Goal: Information Seeking & Learning: Learn about a topic

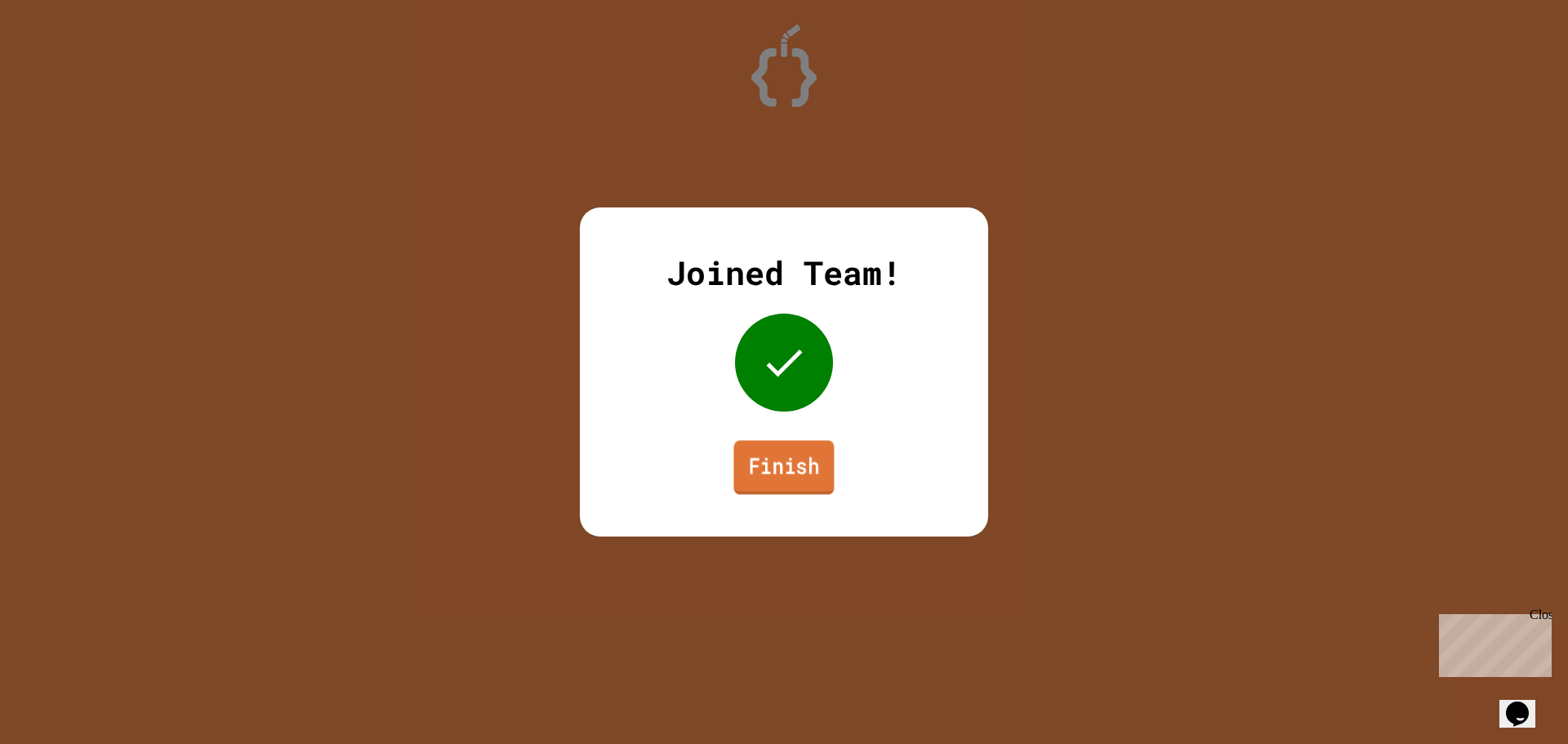
click at [750, 459] on link "Finish" at bounding box center [783, 467] width 100 height 54
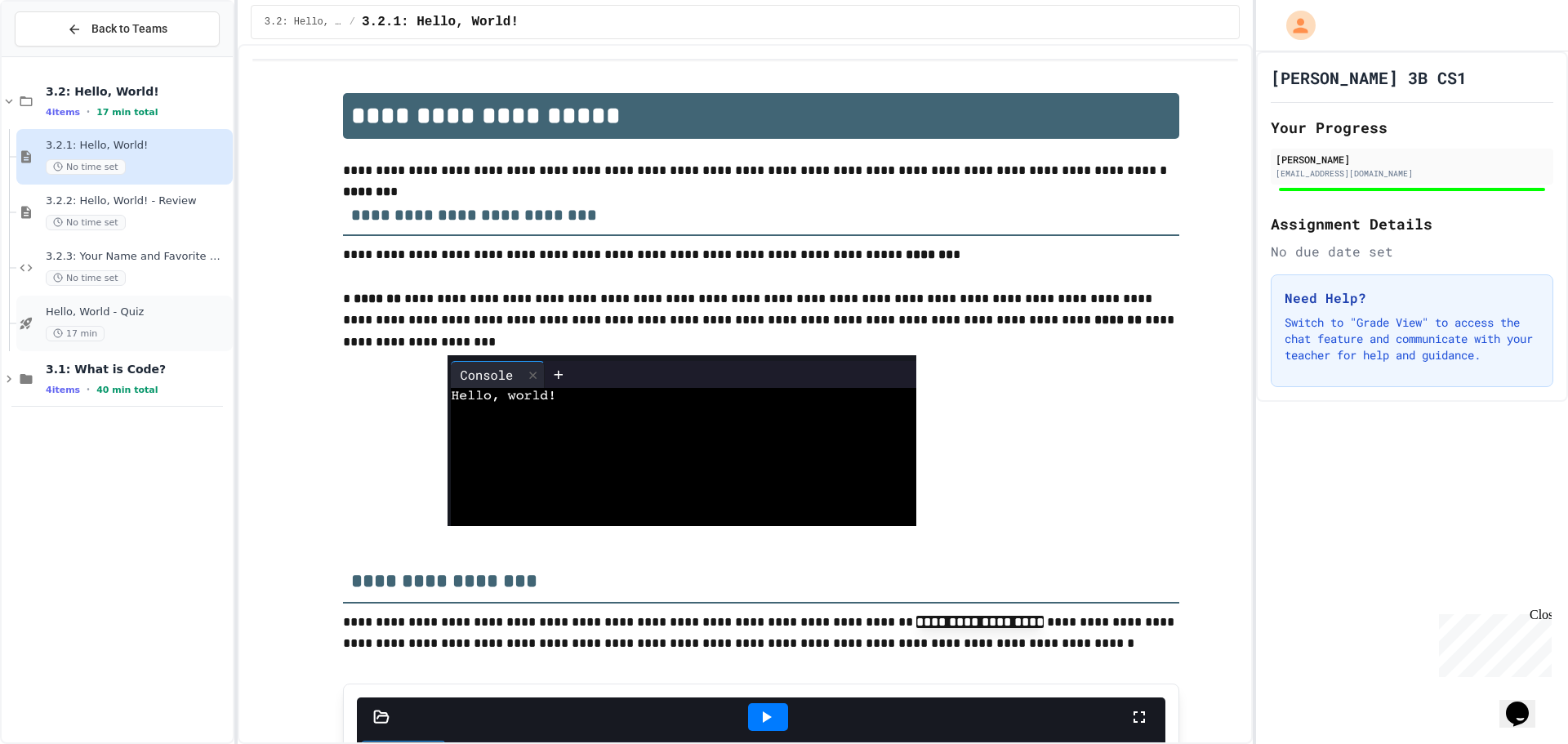
click at [134, 327] on div "17 min" at bounding box center [137, 333] width 183 height 15
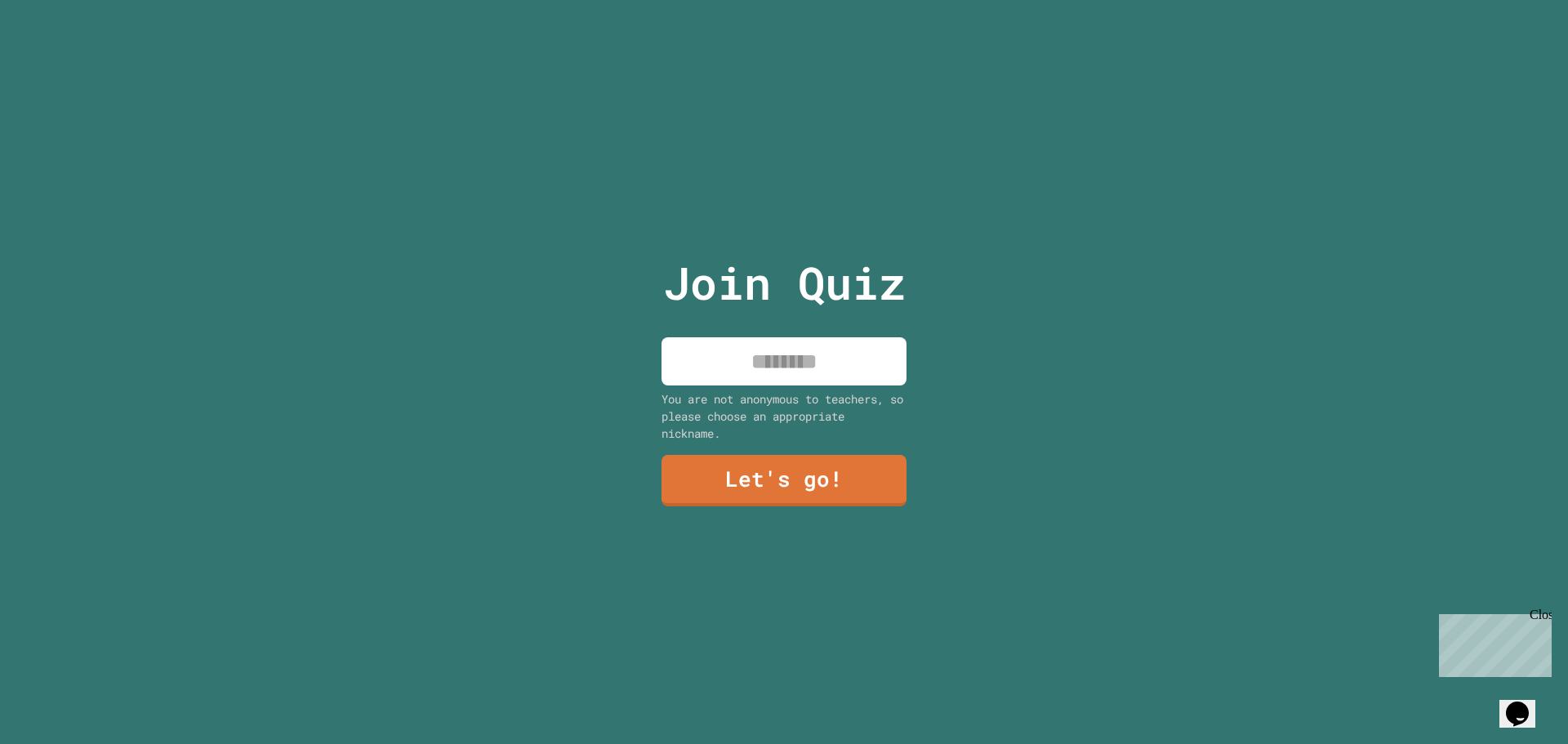
click at [746, 357] on input at bounding box center [784, 362] width 245 height 48
type input "**********"
click at [791, 488] on link "Let's go!" at bounding box center [784, 479] width 248 height 54
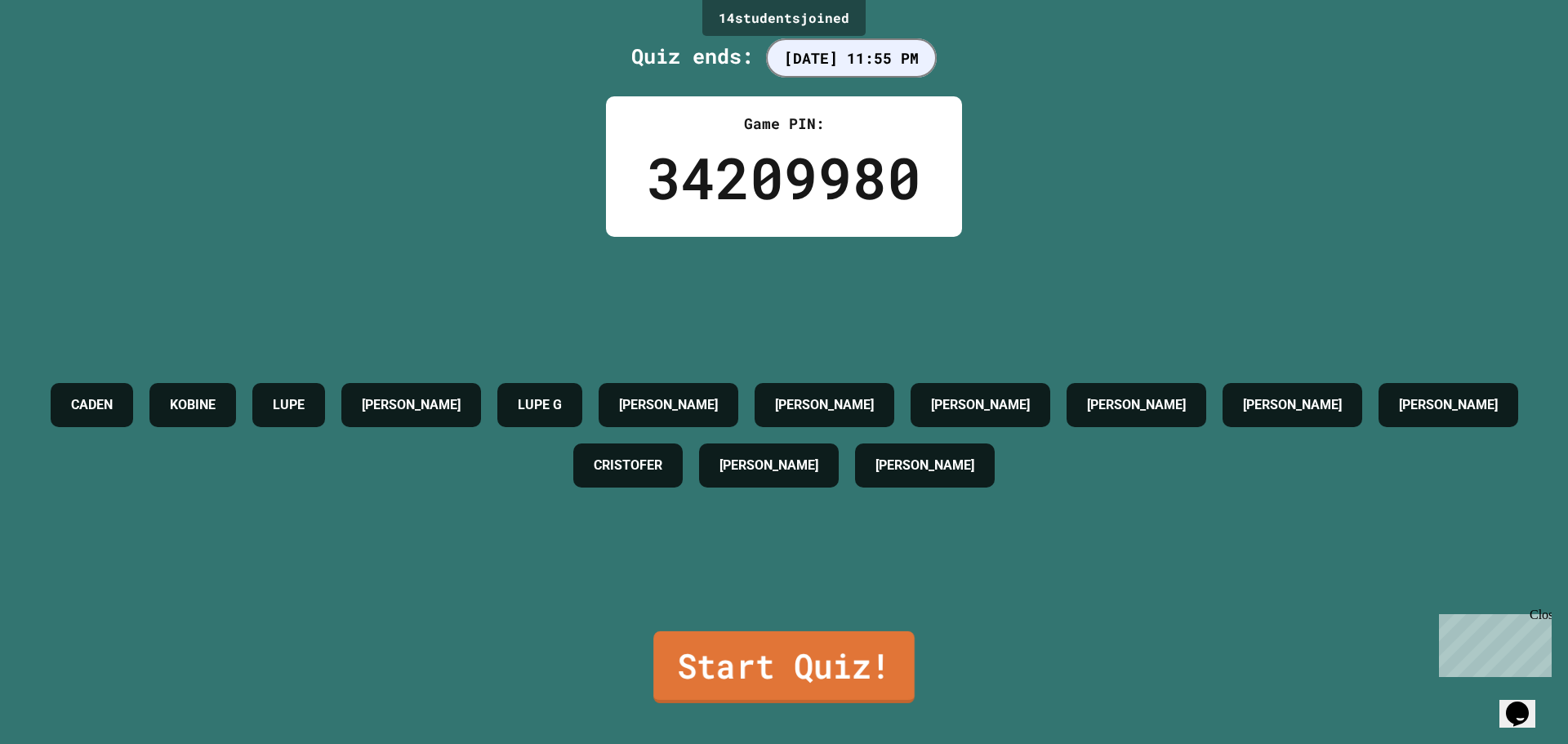
click at [794, 649] on link "Start Quiz!" at bounding box center [784, 668] width 261 height 72
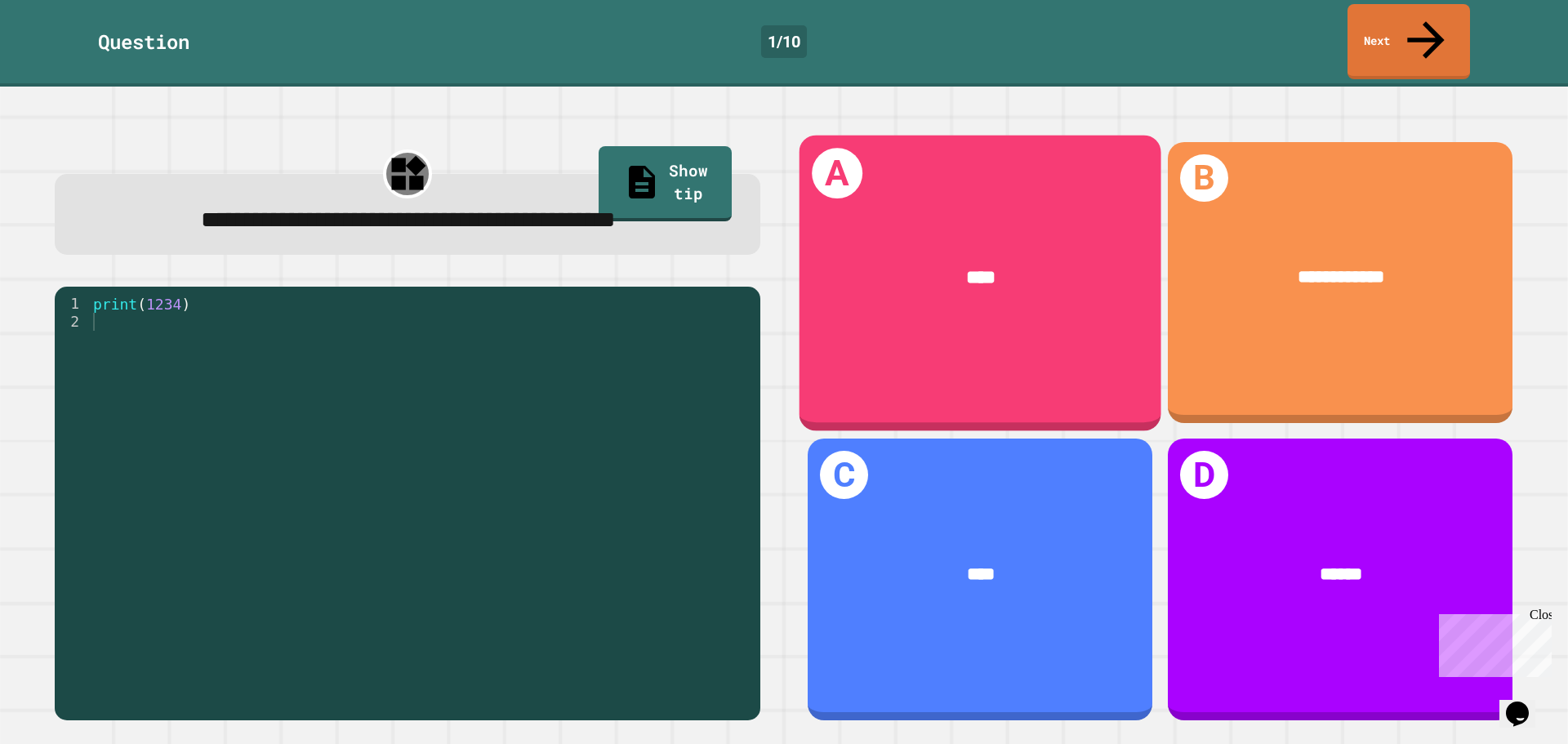
click at [938, 275] on div "****" at bounding box center [980, 278] width 362 height 105
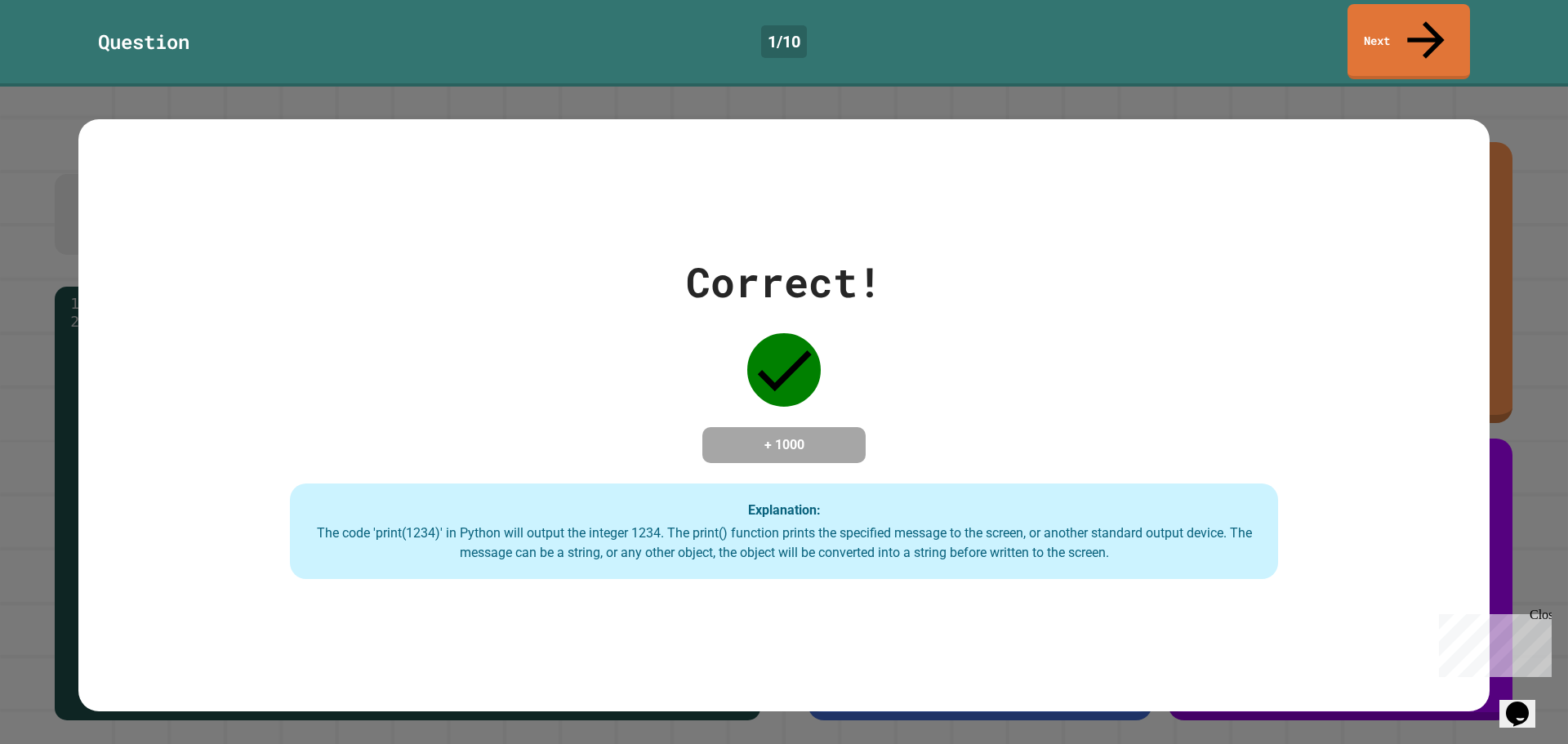
click at [1460, 515] on div "Correct! + 1000 Explanation: The code 'print(1234)' in Python will output the i…" at bounding box center [784, 416] width 1411 height 328
click at [1500, 482] on div "Correct! + 1000 Explanation: The code 'print(1234)' in Python will output the i…" at bounding box center [784, 415] width 1568 height 657
click at [1414, 22] on link "Next" at bounding box center [1409, 40] width 123 height 79
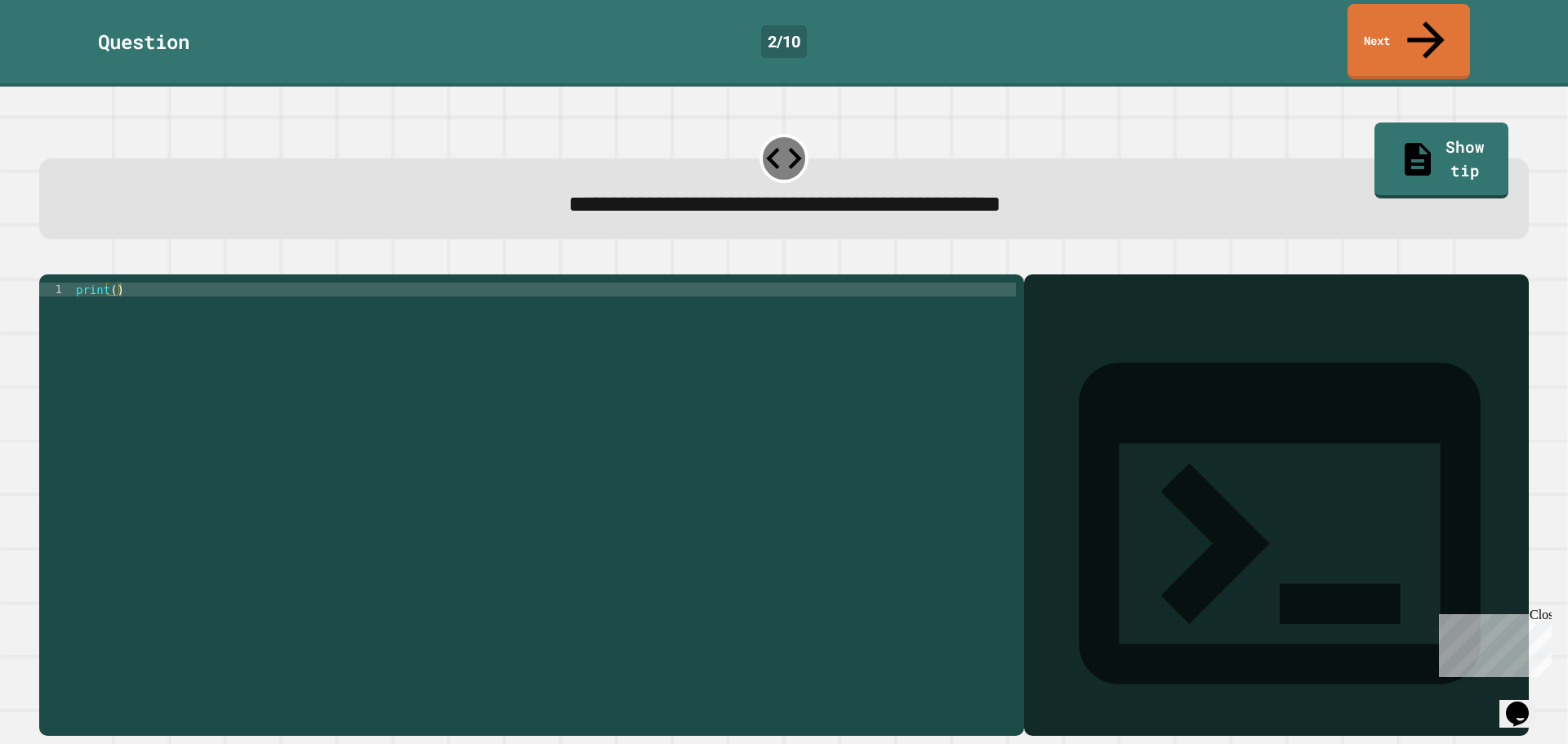
click at [109, 283] on div "print ( )" at bounding box center [544, 505] width 943 height 445
click at [111, 283] on div "print ( )" at bounding box center [544, 505] width 943 height 445
type textarea "**********"
click at [47, 261] on icon "button" at bounding box center [47, 261] width 0 height 0
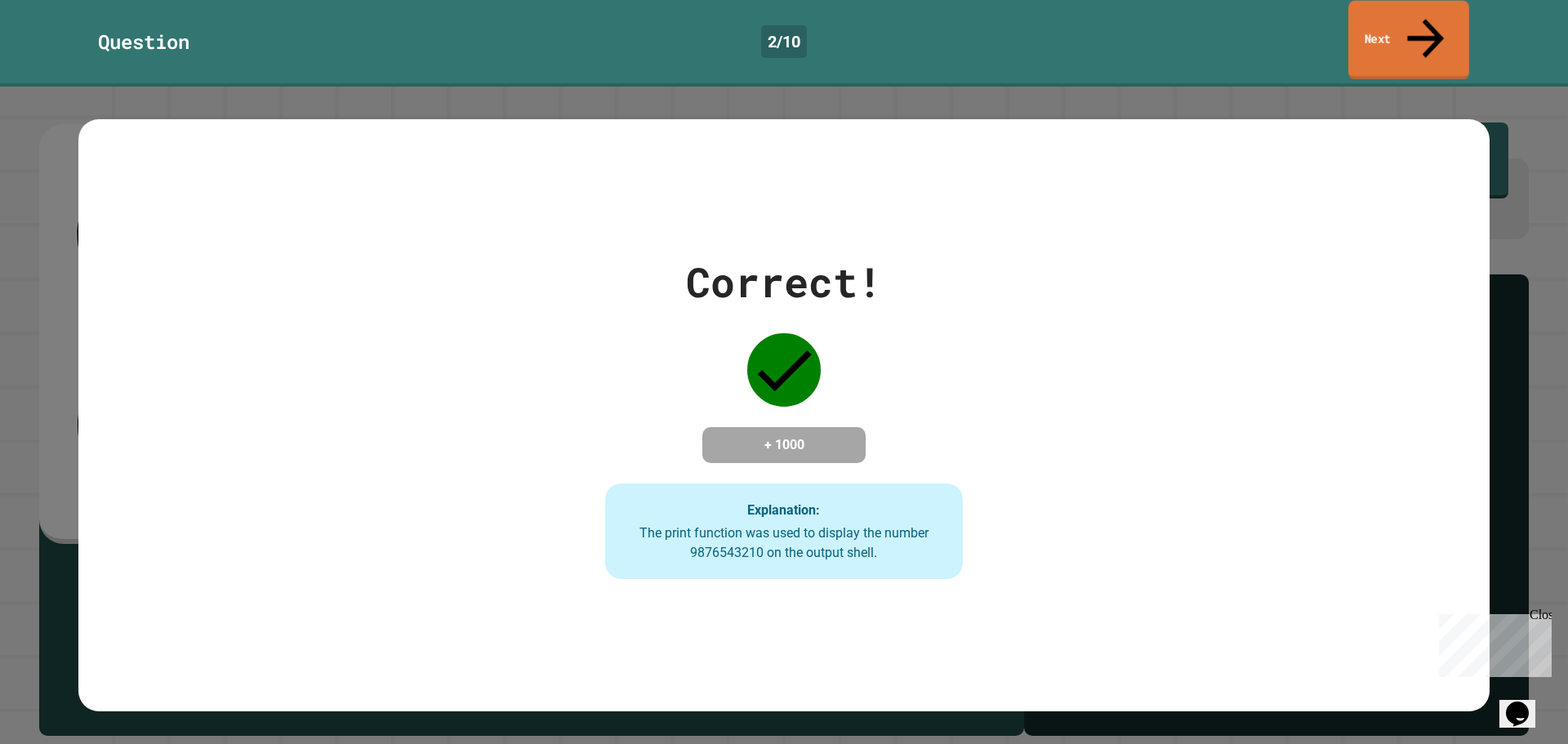
click at [1427, 11] on icon at bounding box center [1426, 38] width 55 height 58
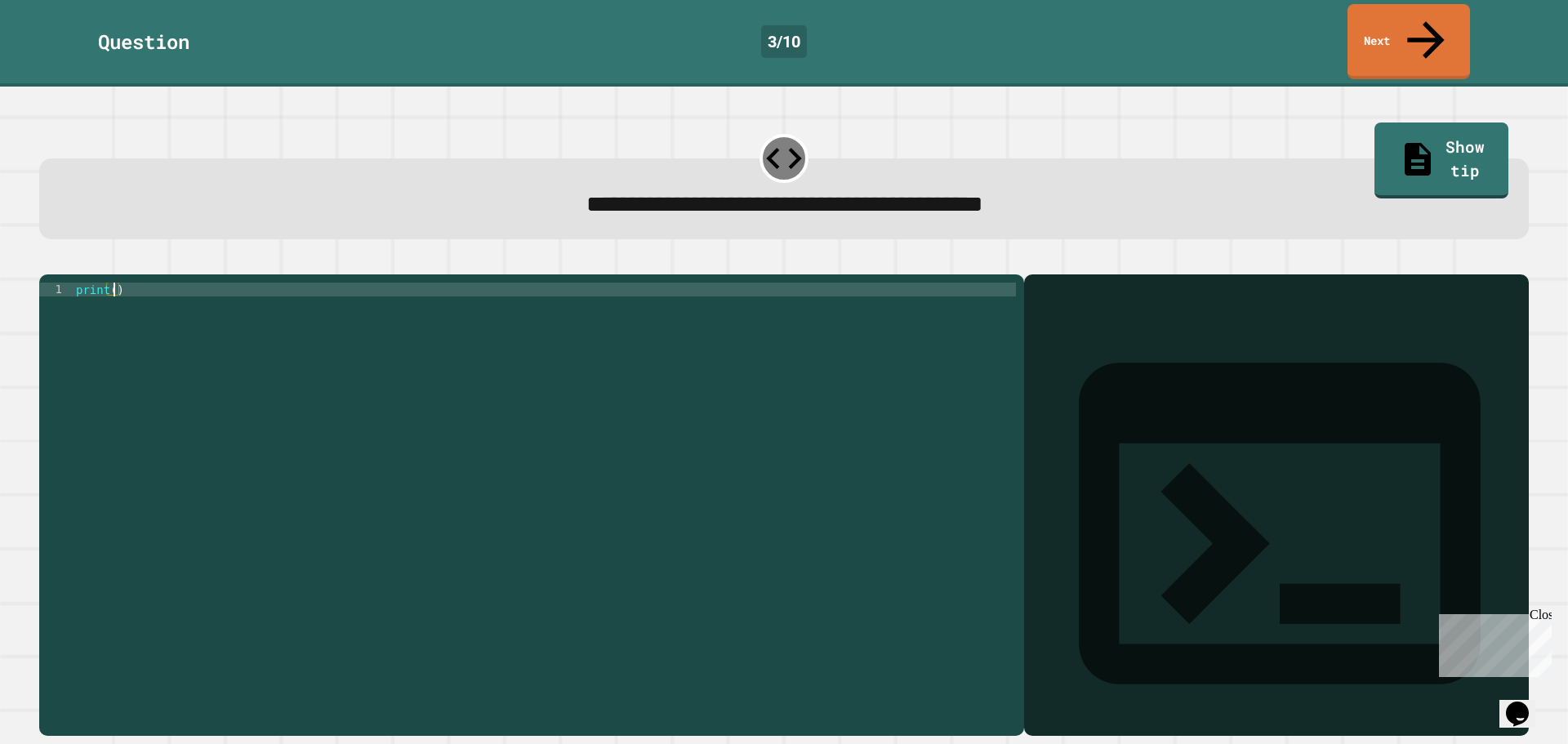
click at [113, 283] on div "print ( )" at bounding box center [544, 505] width 943 height 445
type textarea "**********"
click at [47, 261] on icon "button" at bounding box center [47, 261] width 0 height 0
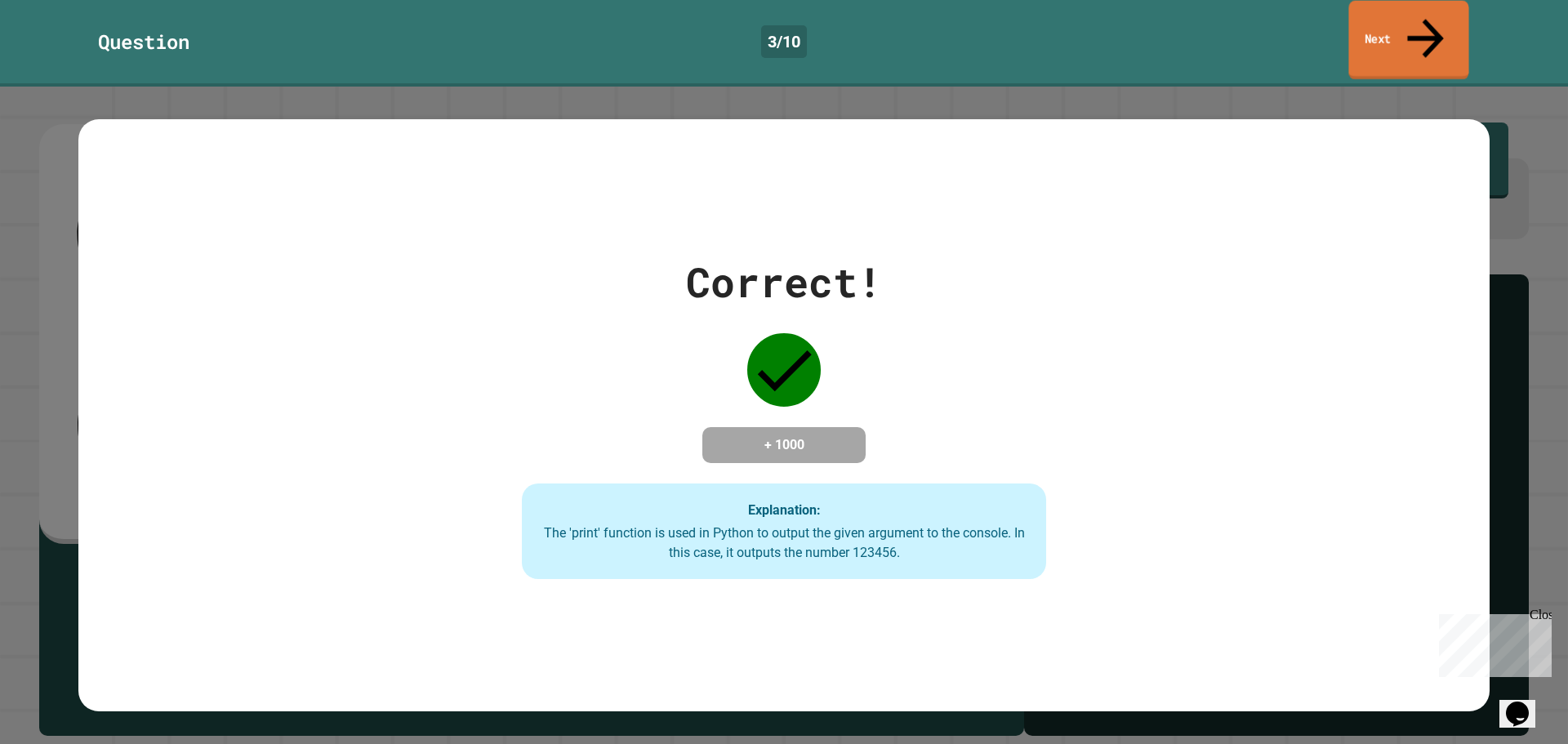
click at [1384, 18] on link "Next" at bounding box center [1409, 40] width 120 height 79
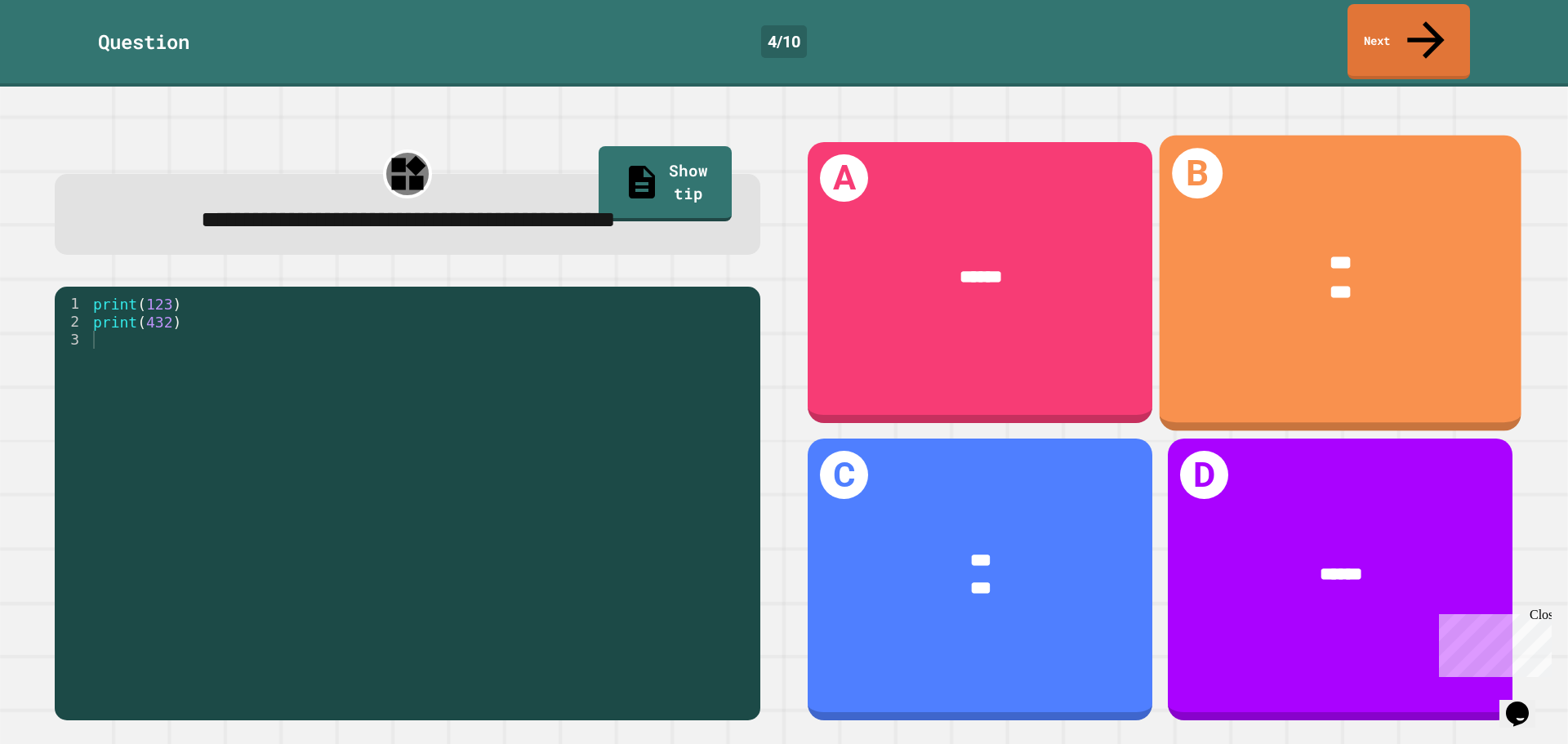
click at [1274, 279] on div "***" at bounding box center [1341, 293] width 285 height 29
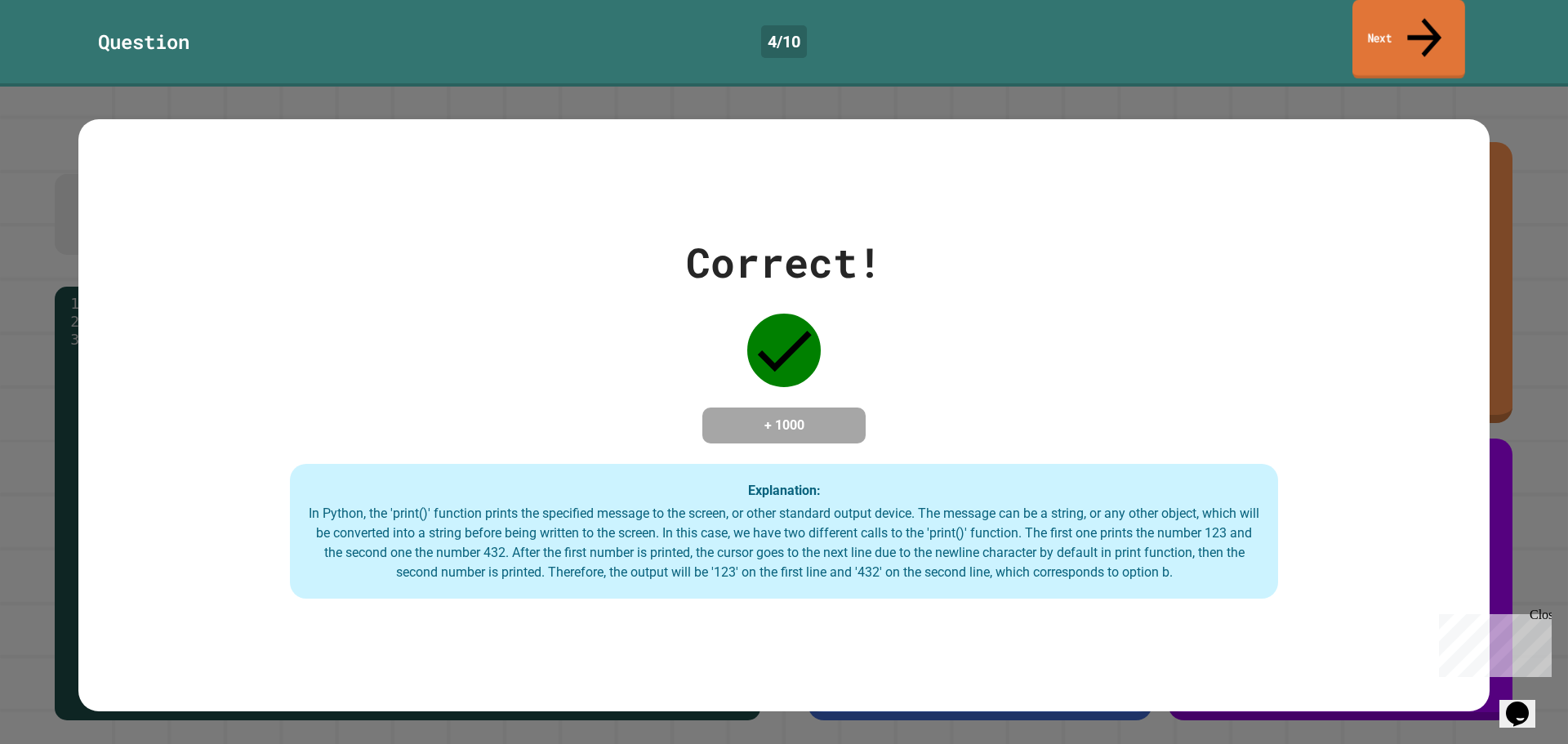
drag, startPoint x: 1398, startPoint y: 31, endPoint x: 1396, endPoint y: 40, distance: 9.2
click at [1397, 38] on link "Next" at bounding box center [1409, 39] width 113 height 79
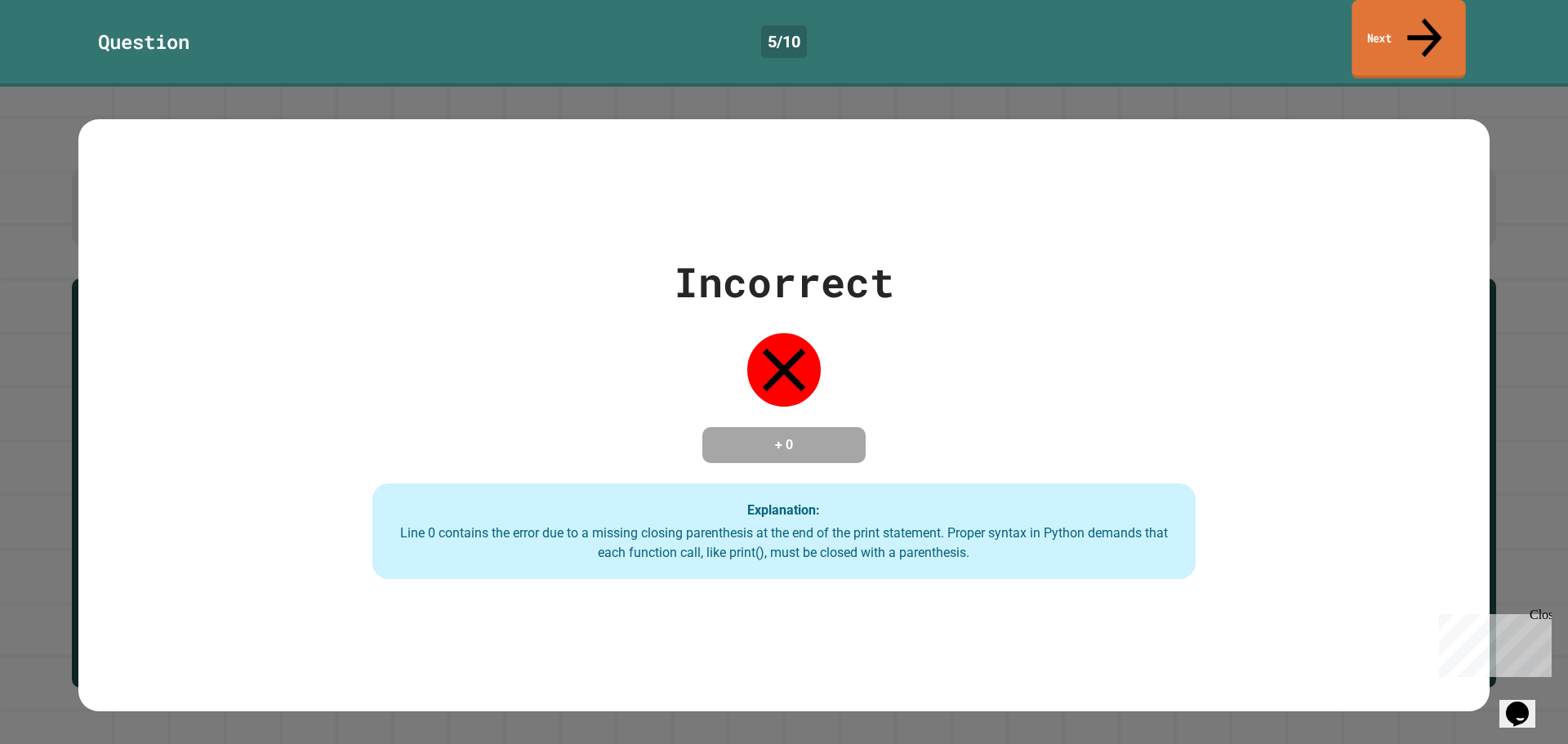
click at [1427, 26] on icon at bounding box center [1425, 38] width 51 height 58
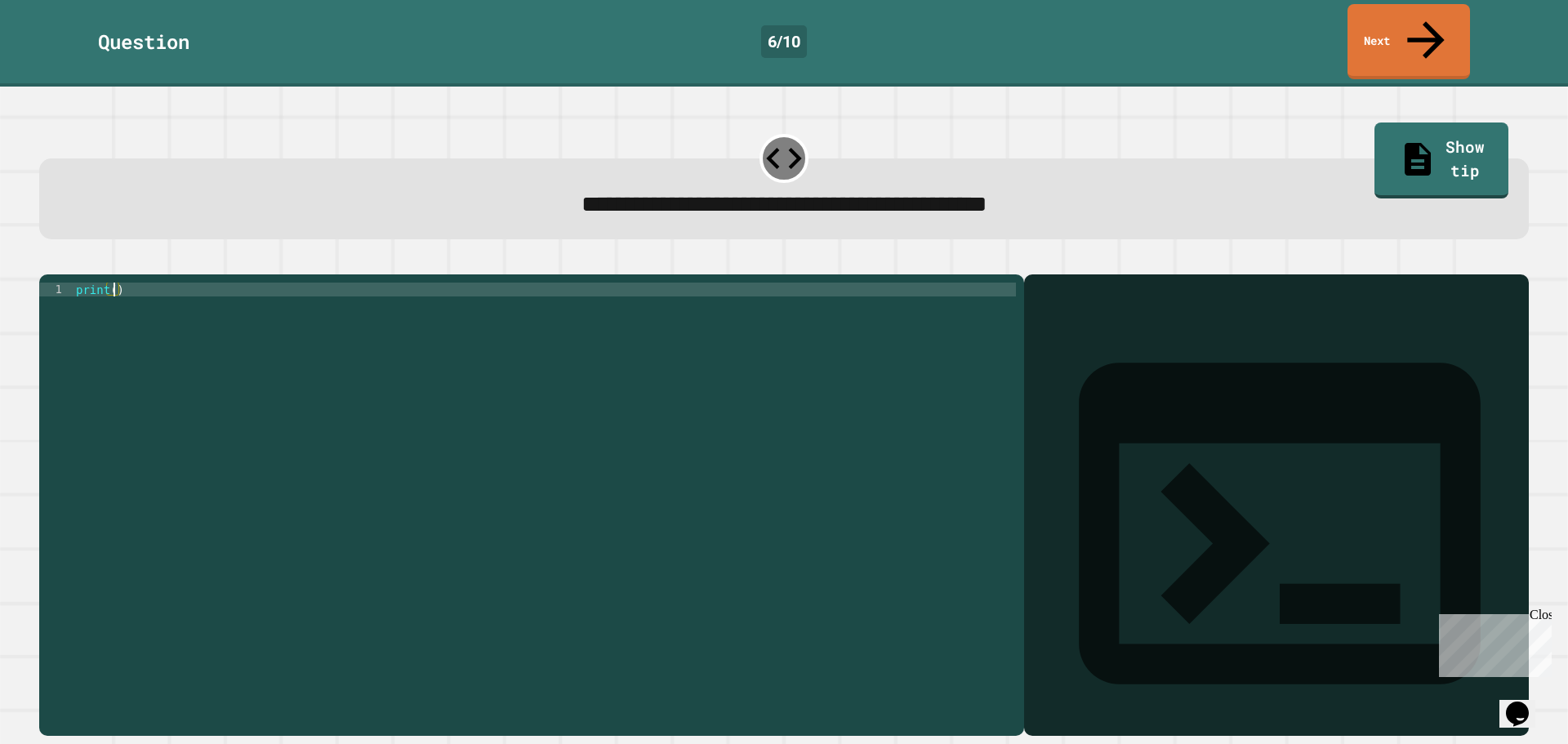
click at [114, 283] on div "print ( )" at bounding box center [544, 505] width 943 height 445
type textarea "**********"
click at [47, 261] on button "button" at bounding box center [47, 261] width 0 height 0
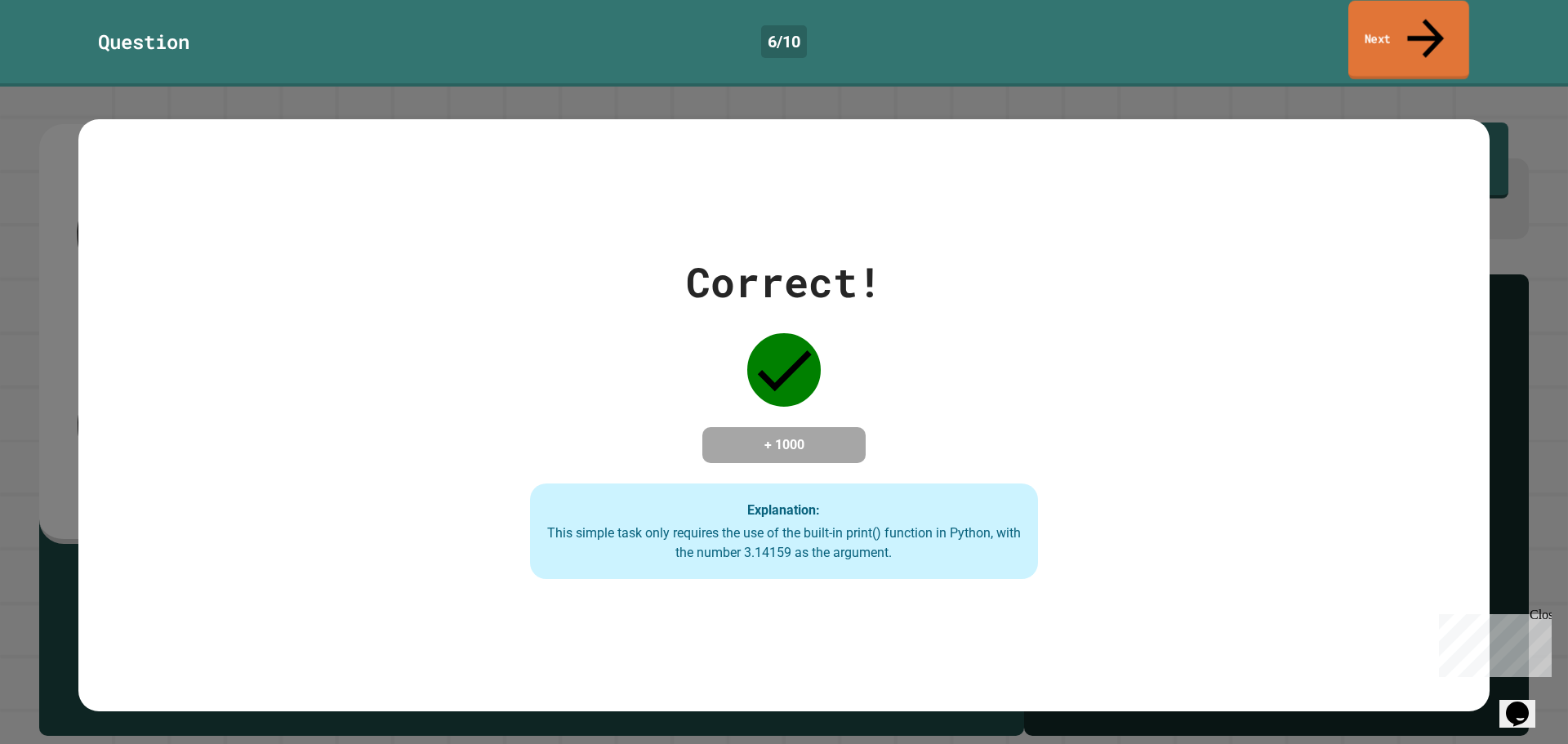
click at [1382, 23] on link "Next" at bounding box center [1409, 40] width 121 height 79
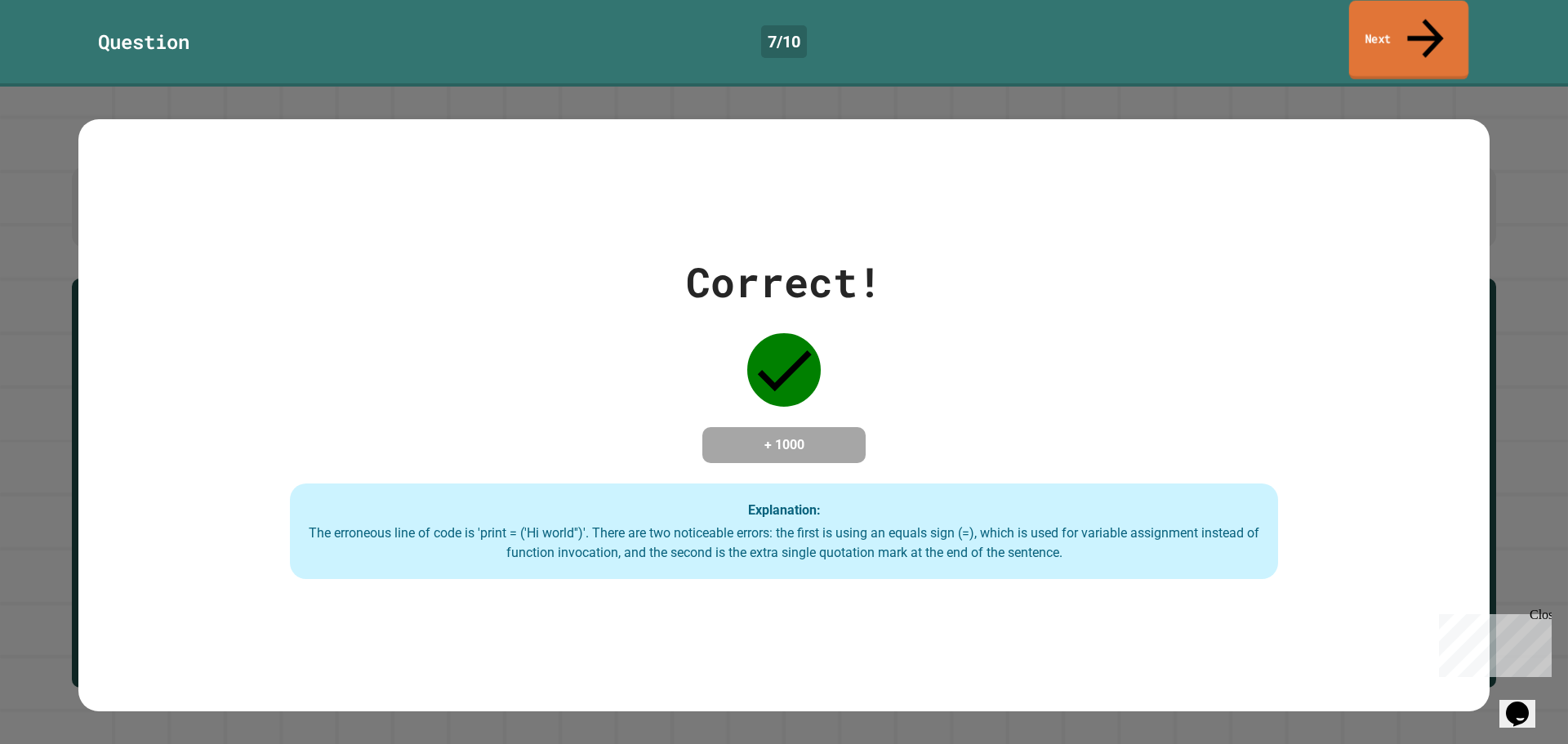
click at [1405, 28] on link "Next" at bounding box center [1409, 40] width 119 height 79
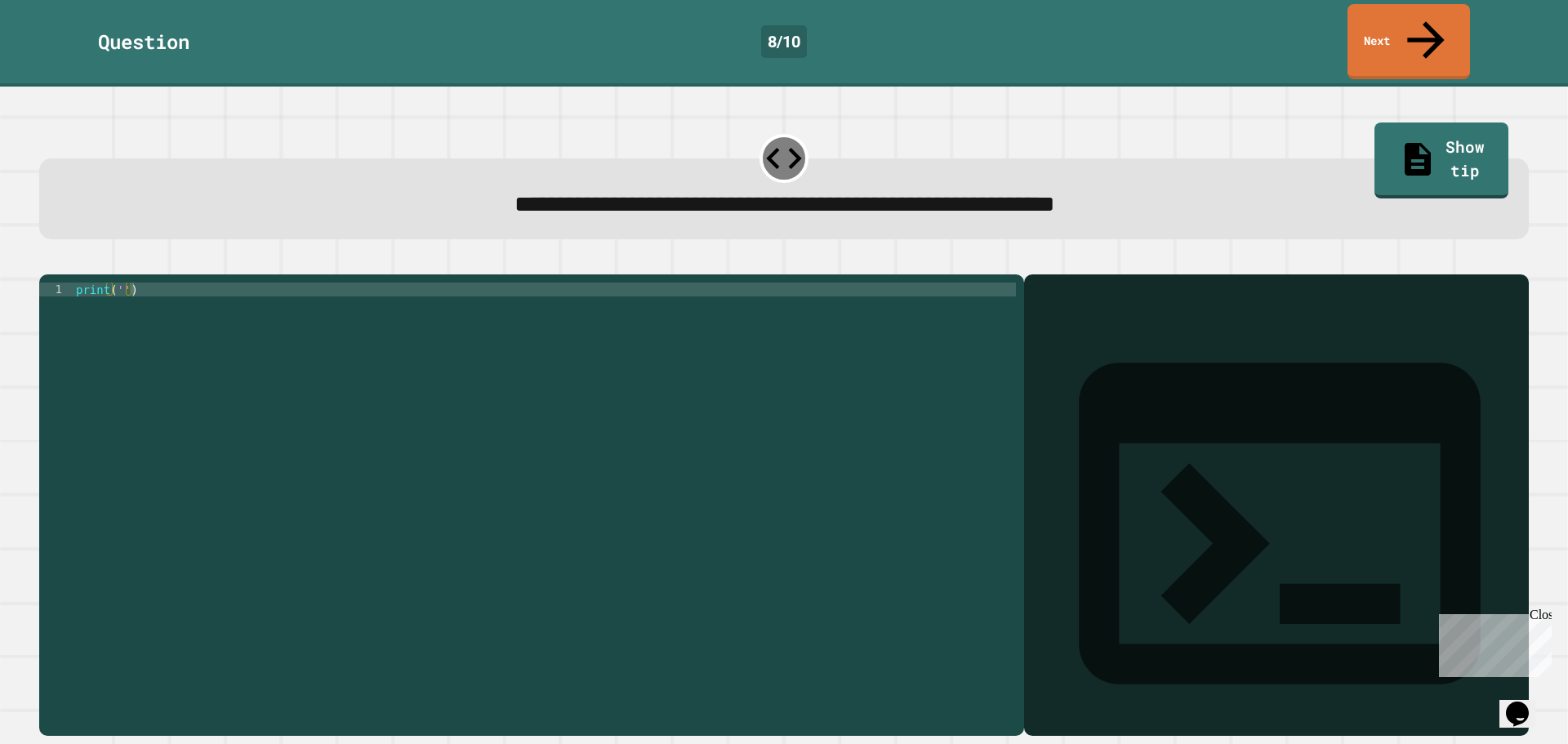
click at [119, 283] on div "print ( '' )" at bounding box center [544, 505] width 943 height 445
click at [136, 283] on div "print ( 'It' s a beautiful day ')" at bounding box center [544, 505] width 943 height 445
click at [47, 261] on icon "button" at bounding box center [47, 261] width 0 height 0
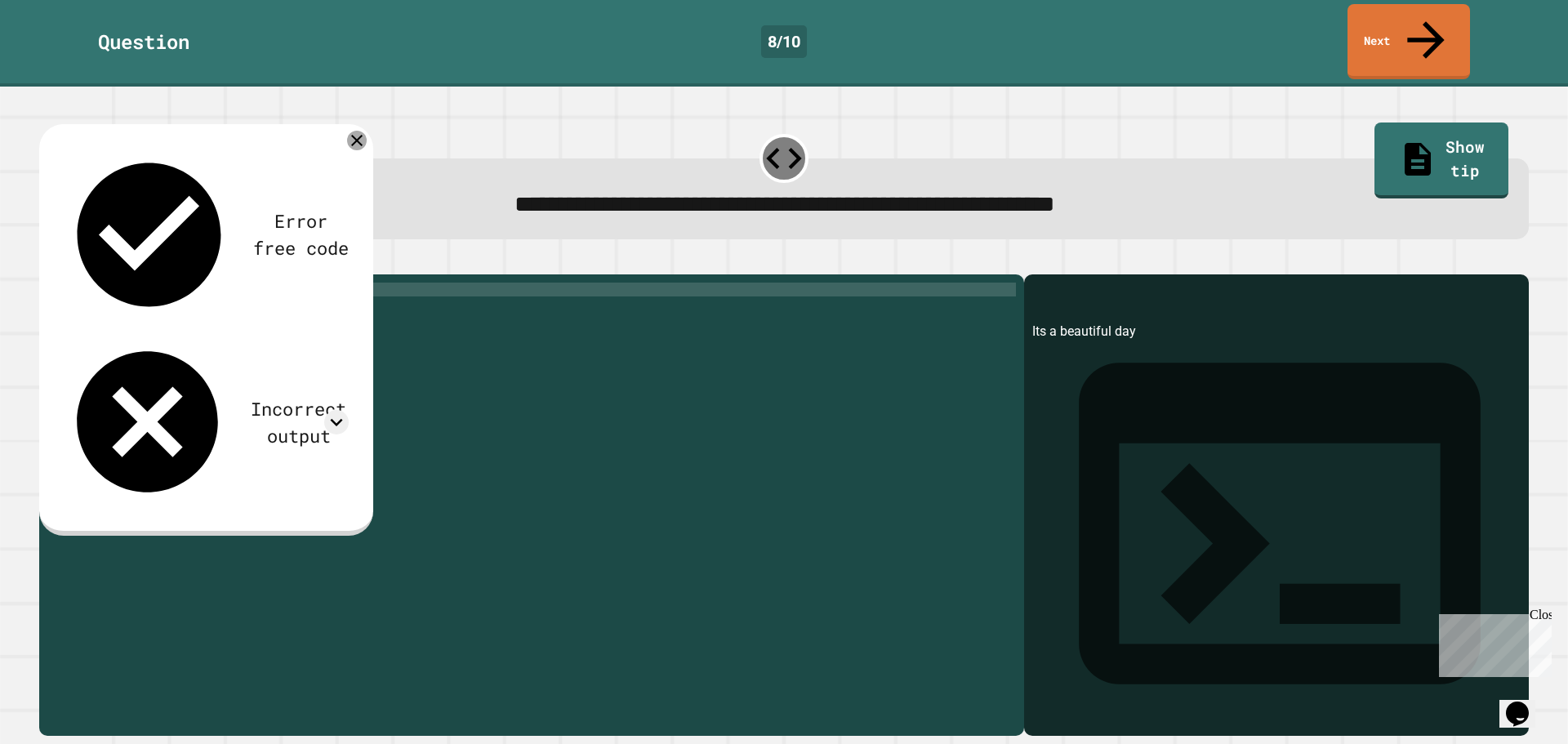
click at [356, 131] on icon at bounding box center [356, 141] width 20 height 20
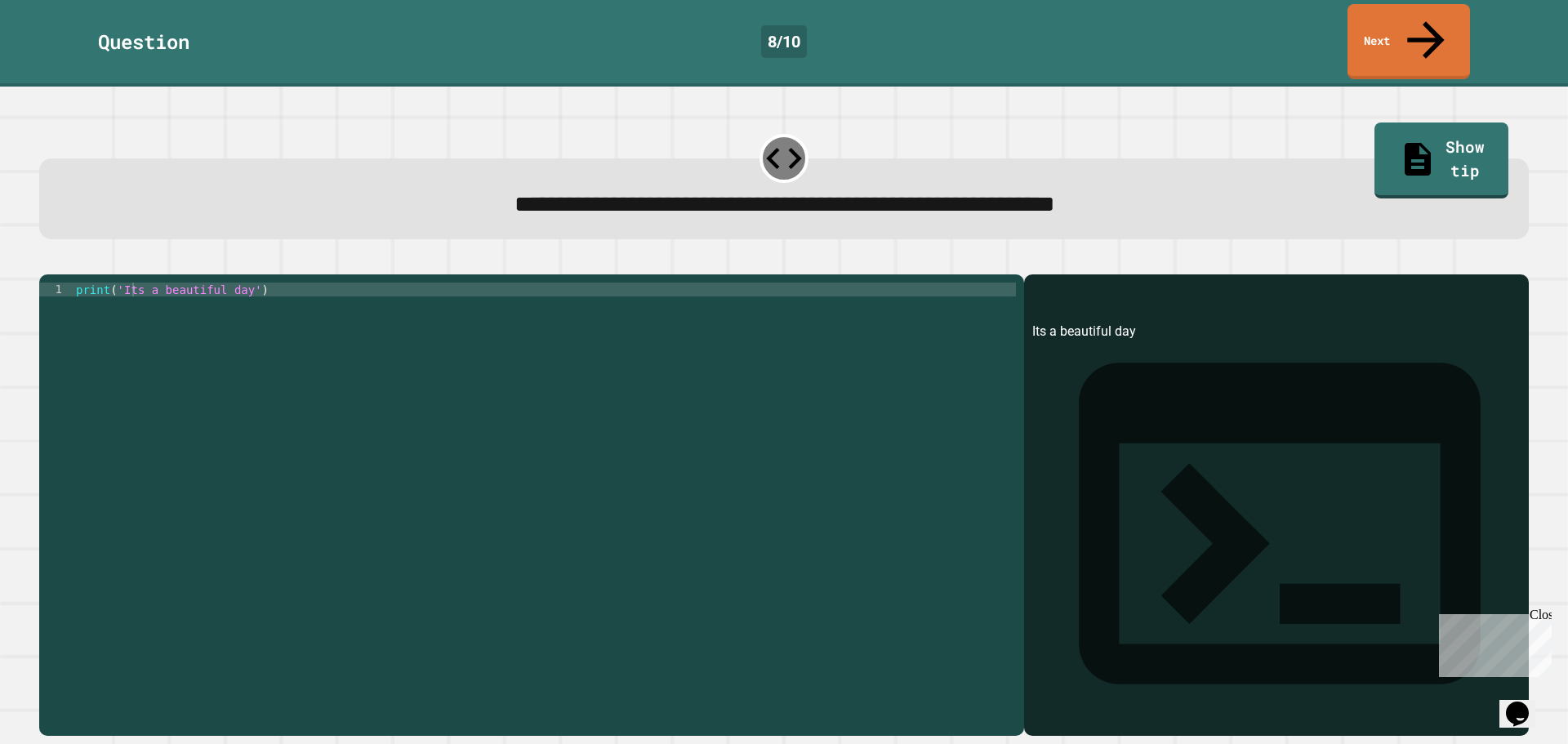
click at [122, 274] on div "**********" at bounding box center [532, 505] width 985 height 462
click at [47, 261] on icon "button" at bounding box center [47, 261] width 0 height 0
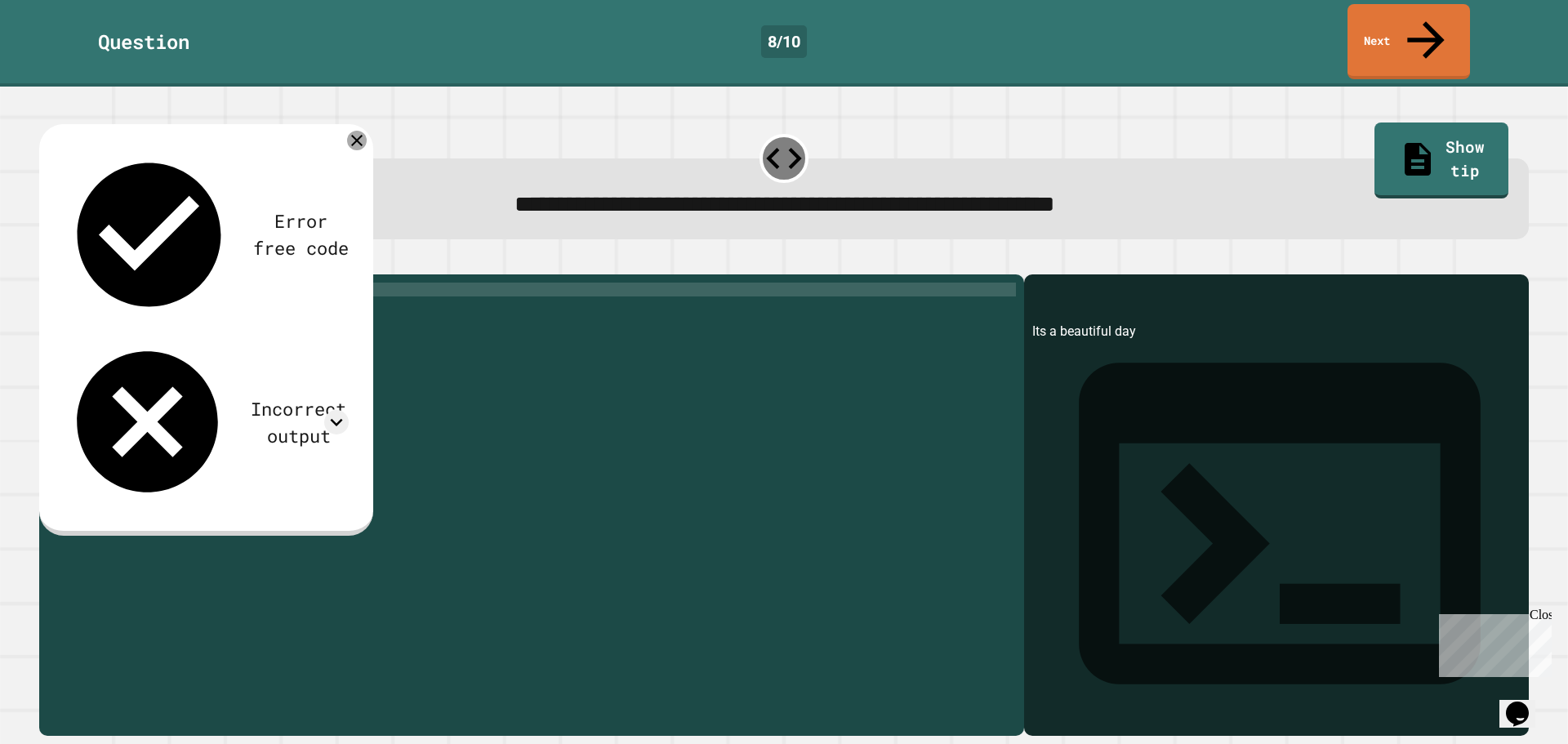
click at [361, 131] on icon at bounding box center [356, 141] width 20 height 20
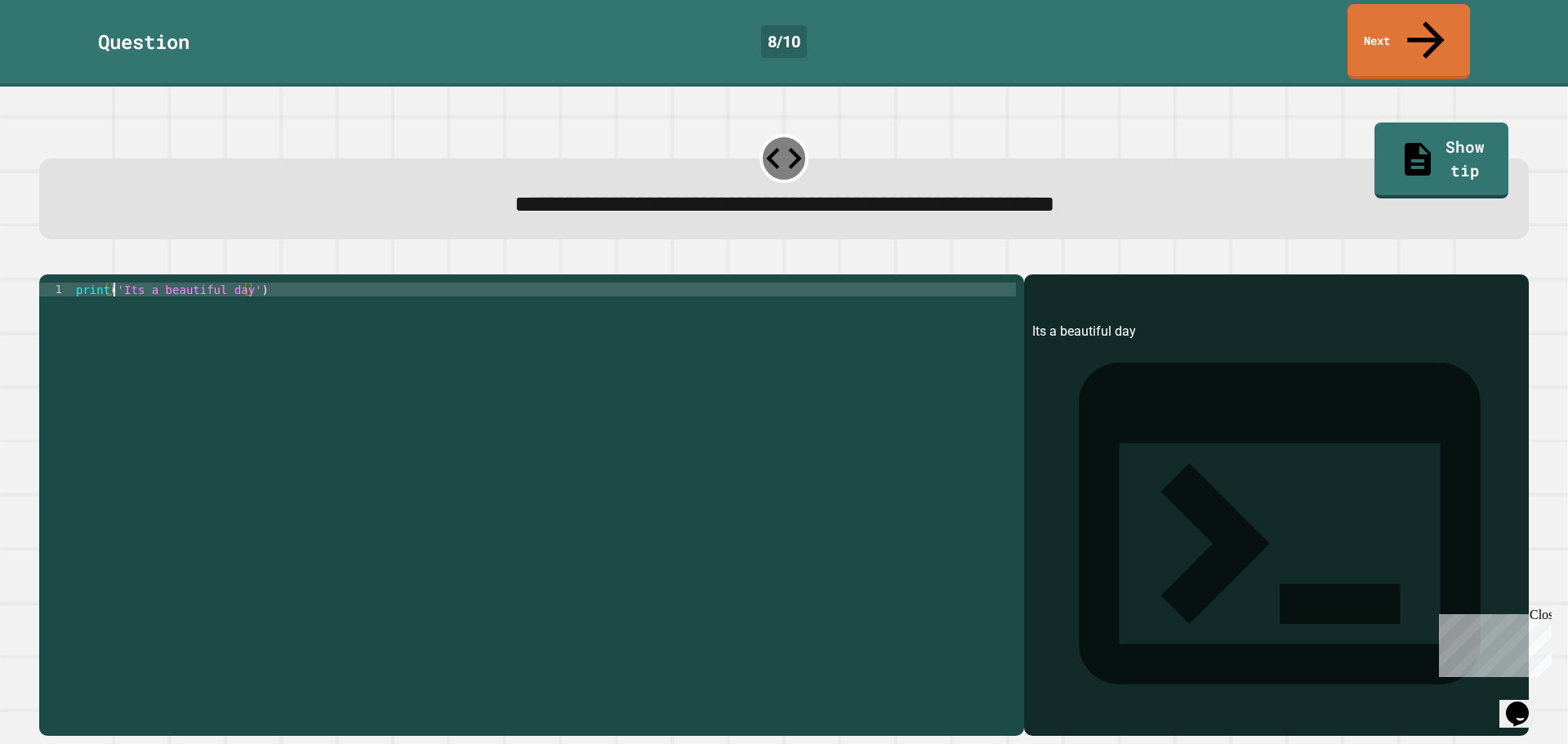
click at [115, 283] on div "print ( 'Its a beautiful day' )" at bounding box center [544, 505] width 943 height 445
click at [248, 284] on div "print ( "'Its a beautiful day')" at bounding box center [544, 505] width 943 height 445
click at [250, 283] on div "print ( "'Its a beautiful day')" at bounding box center [544, 505] width 943 height 445
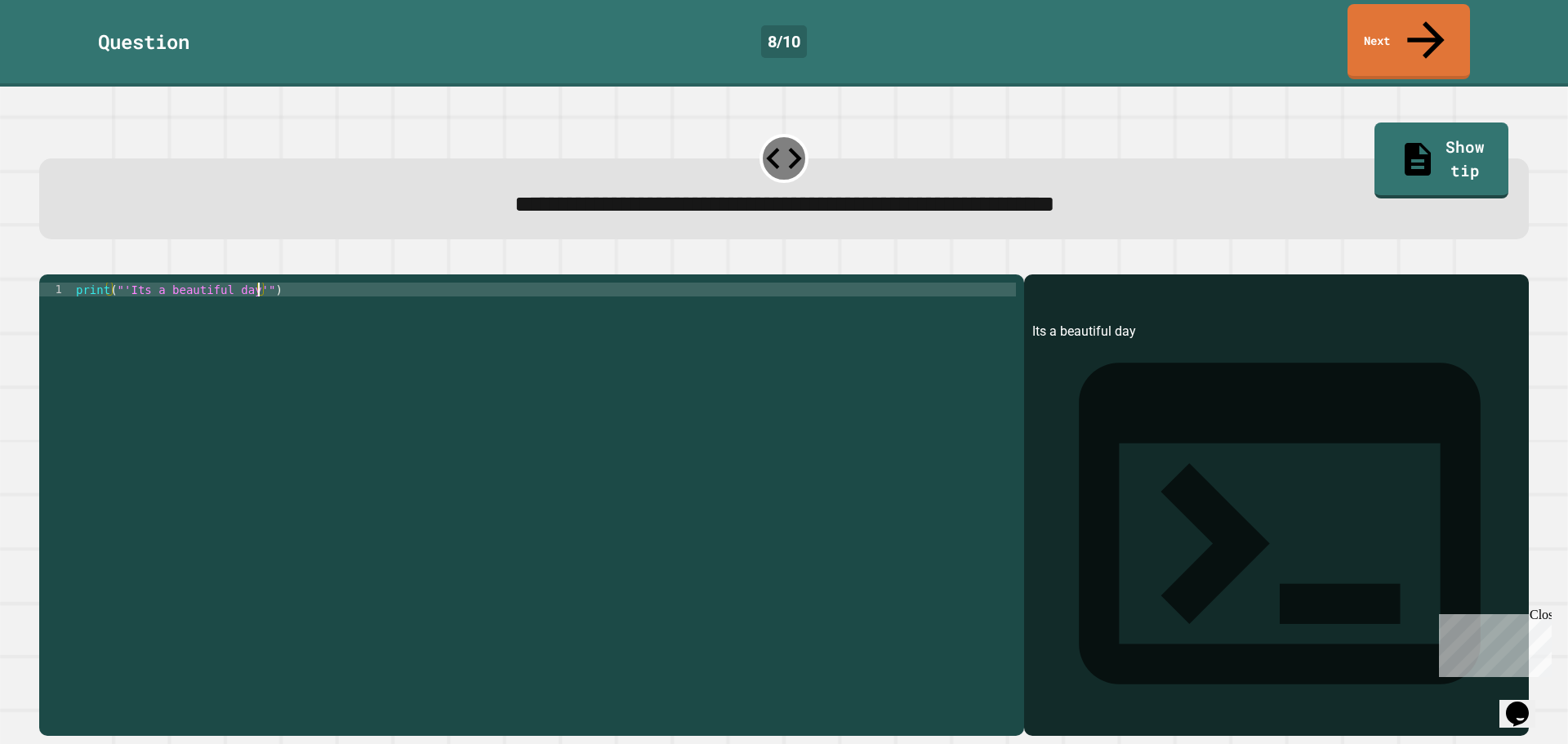
click at [47, 261] on icon "button" at bounding box center [47, 261] width 0 height 0
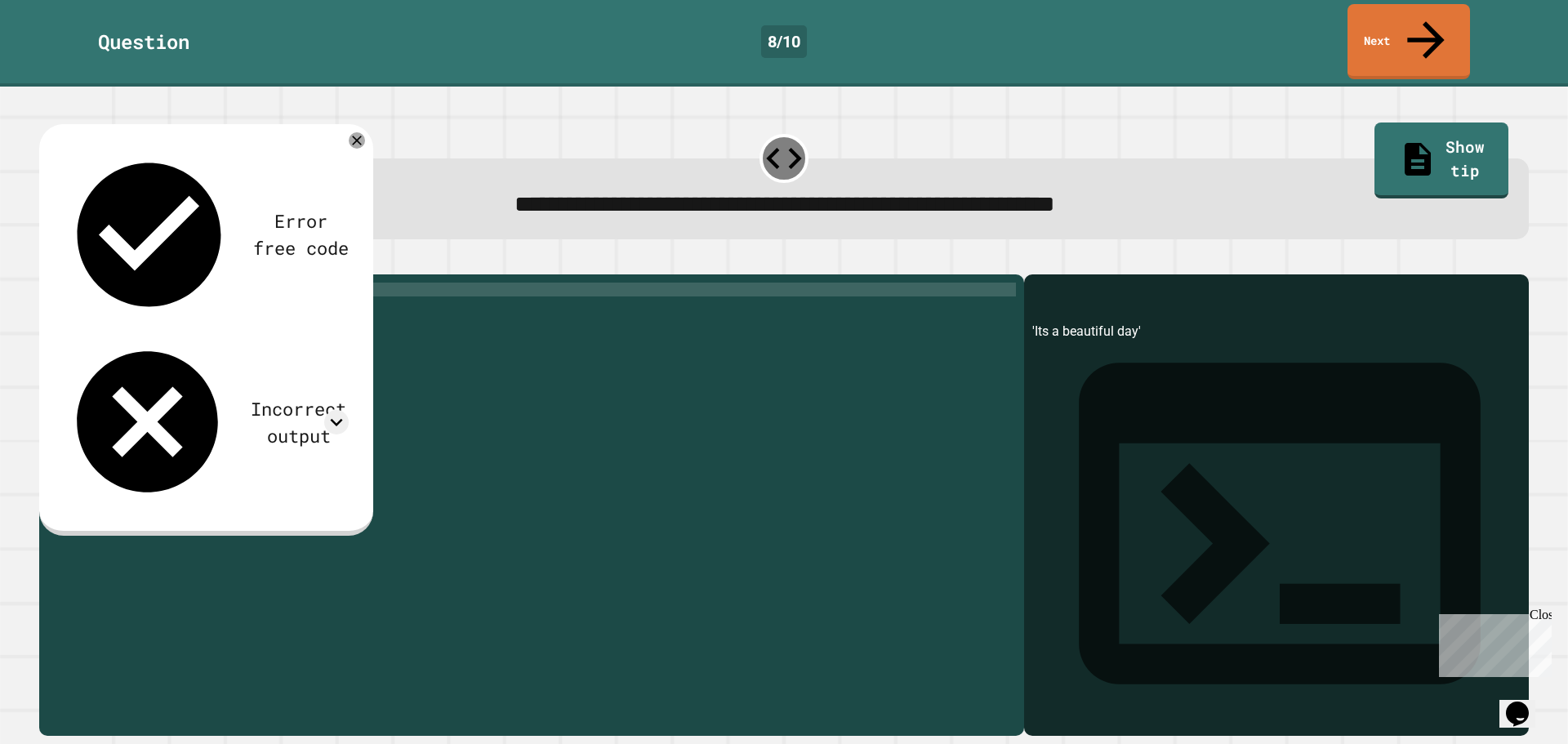
click at [139, 283] on div "print ( "'Its a beautiful day'" )" at bounding box center [544, 505] width 943 height 445
click at [47, 261] on icon "button" at bounding box center [47, 261] width 0 height 0
click at [123, 283] on div "print ( "'It's a beautiful day'" )" at bounding box center [544, 505] width 943 height 445
click at [251, 283] on div "print ( "It's a beautiful day'" )" at bounding box center [544, 505] width 943 height 445
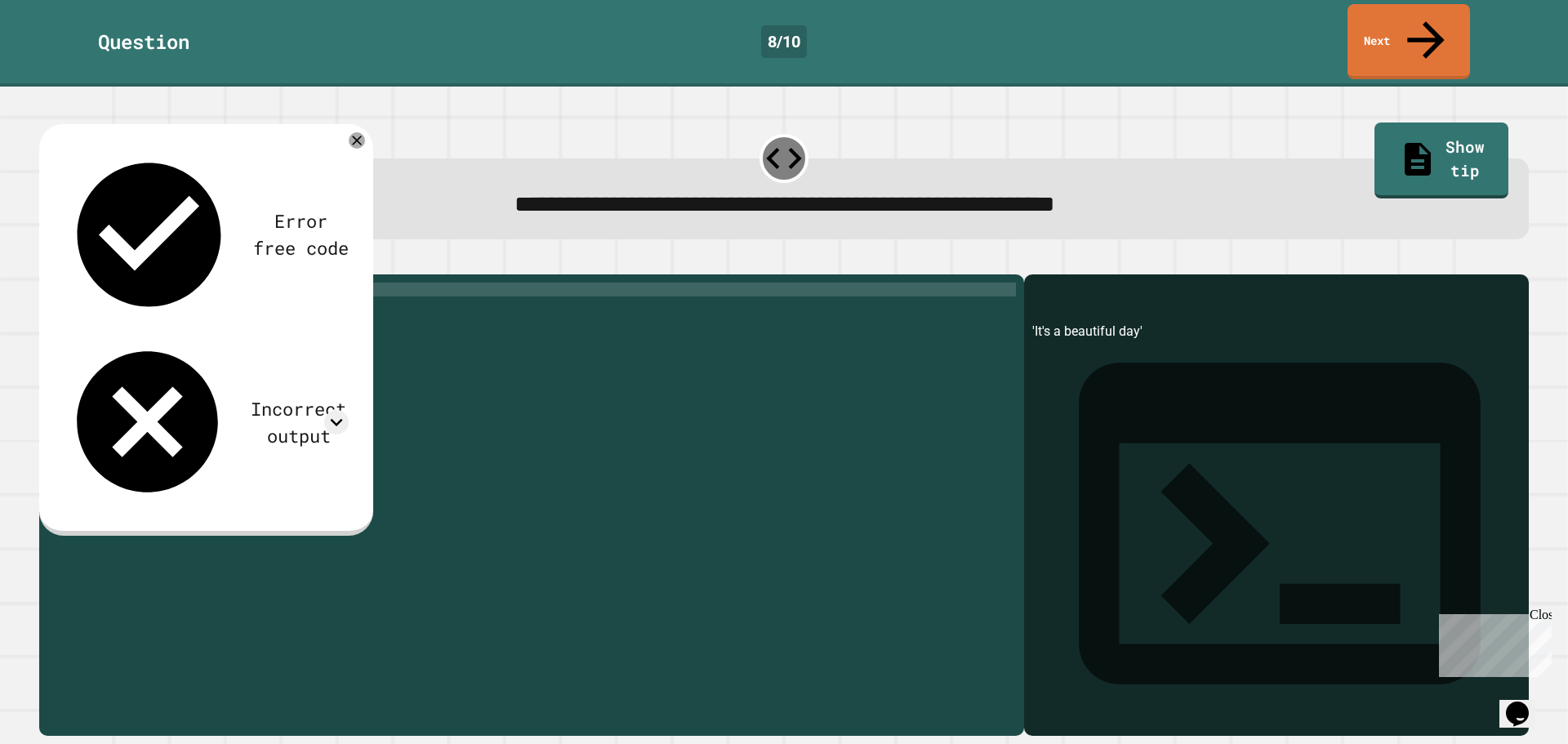
type textarea "**********"
click at [47, 261] on icon "button" at bounding box center [47, 261] width 0 height 0
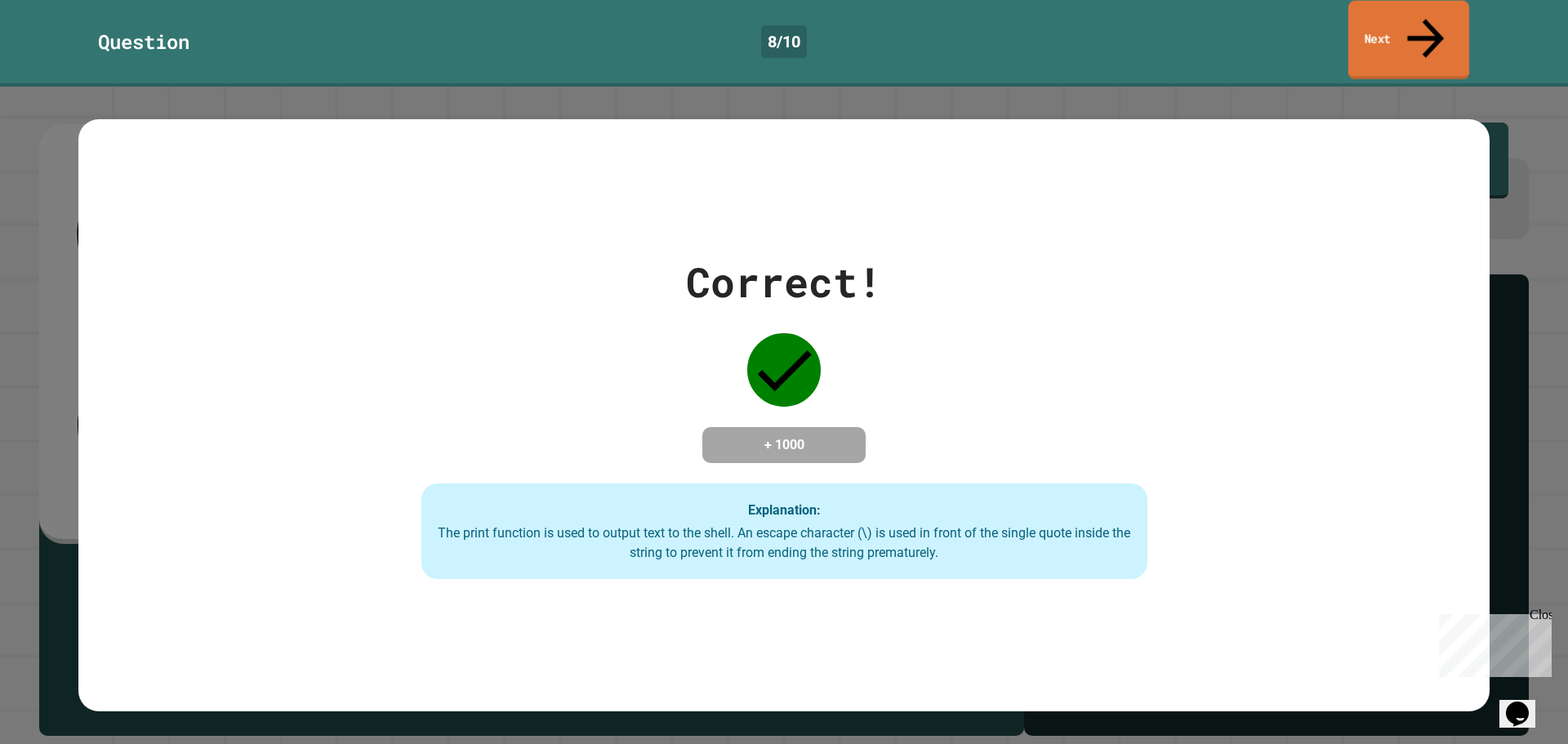
click at [1459, 21] on link "Next" at bounding box center [1409, 40] width 121 height 79
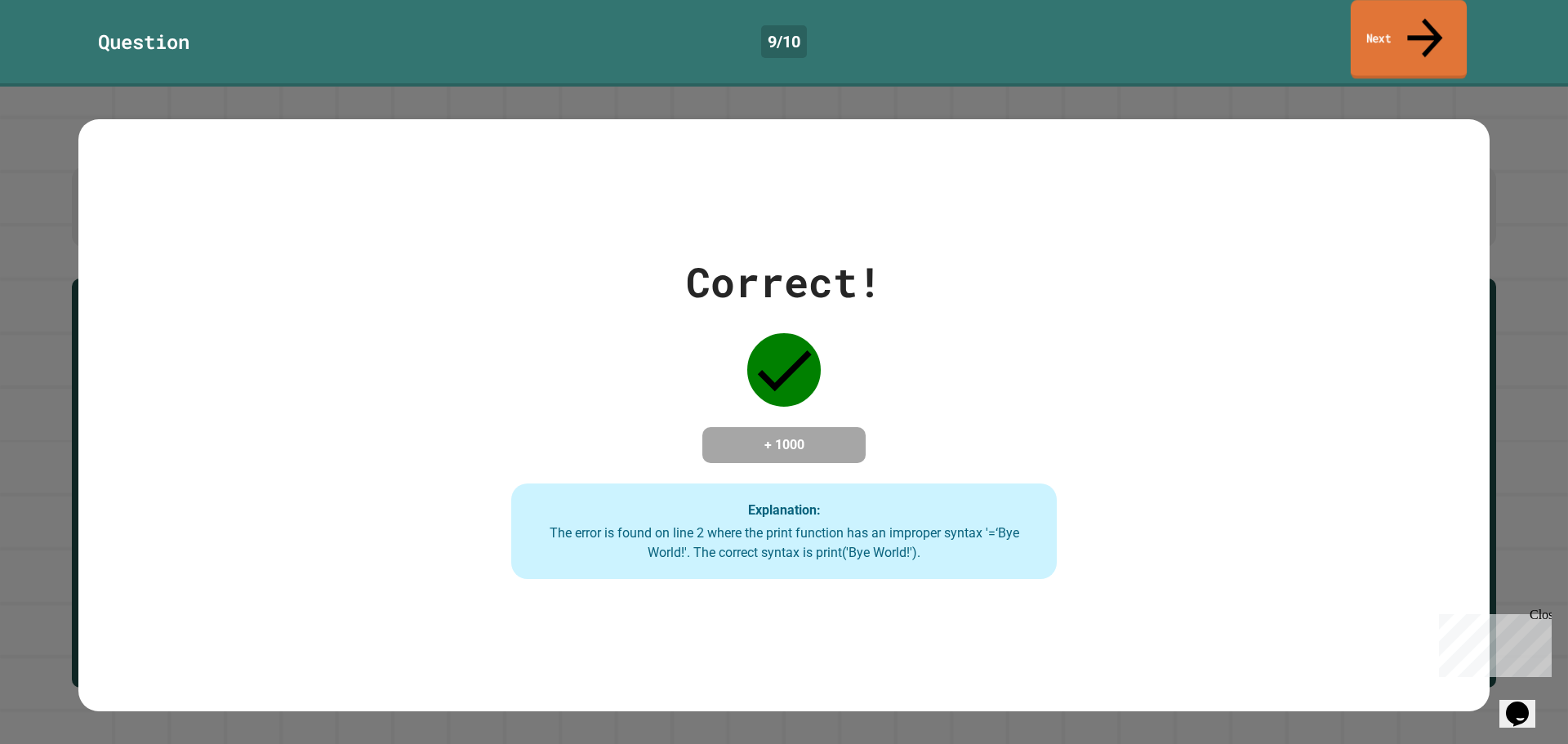
click at [1385, 36] on link "Next" at bounding box center [1409, 39] width 116 height 79
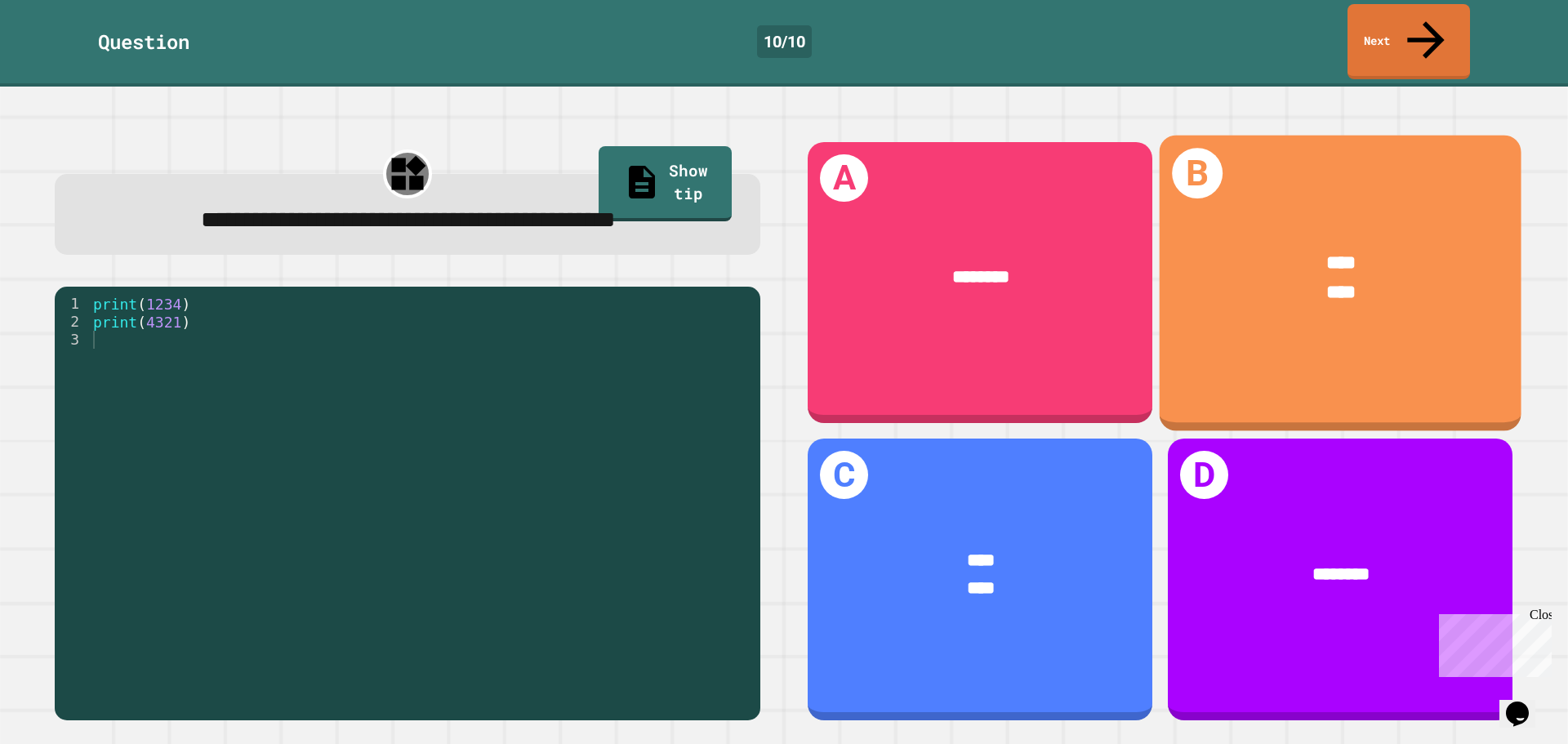
click at [1271, 279] on div "****" at bounding box center [1341, 293] width 285 height 29
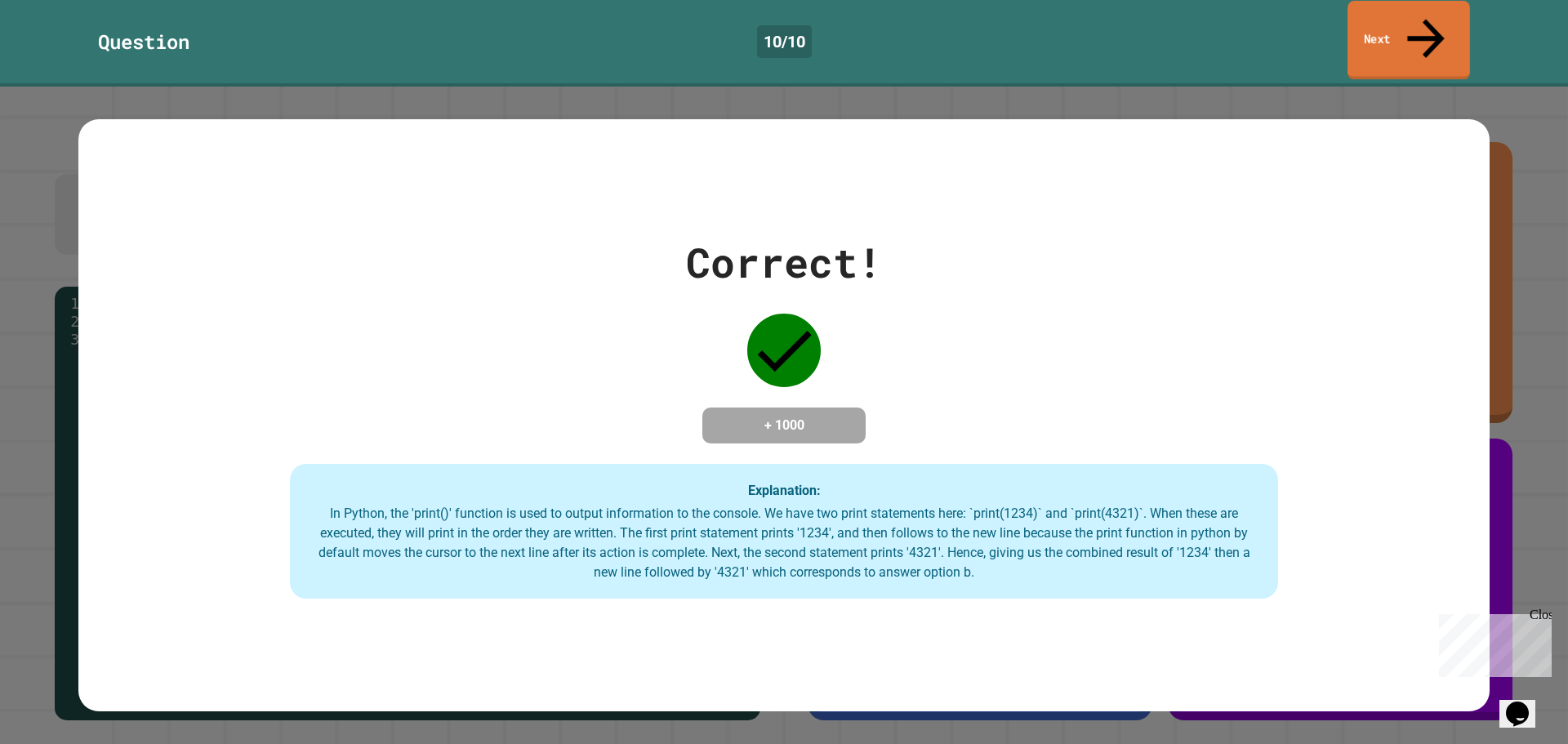
click at [1414, 18] on link "Next" at bounding box center [1409, 40] width 123 height 79
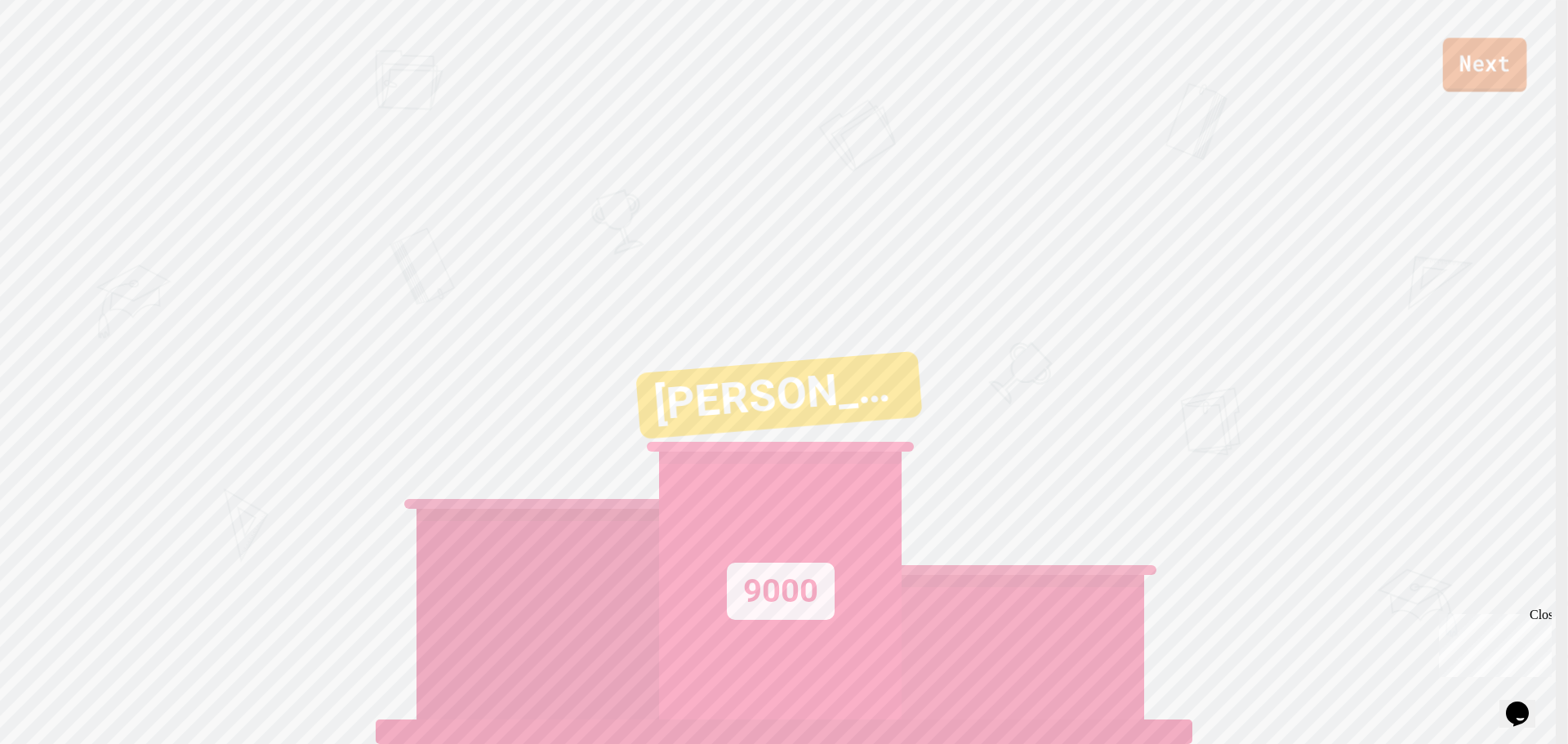
click at [1478, 69] on link "Next" at bounding box center [1486, 64] width 84 height 54
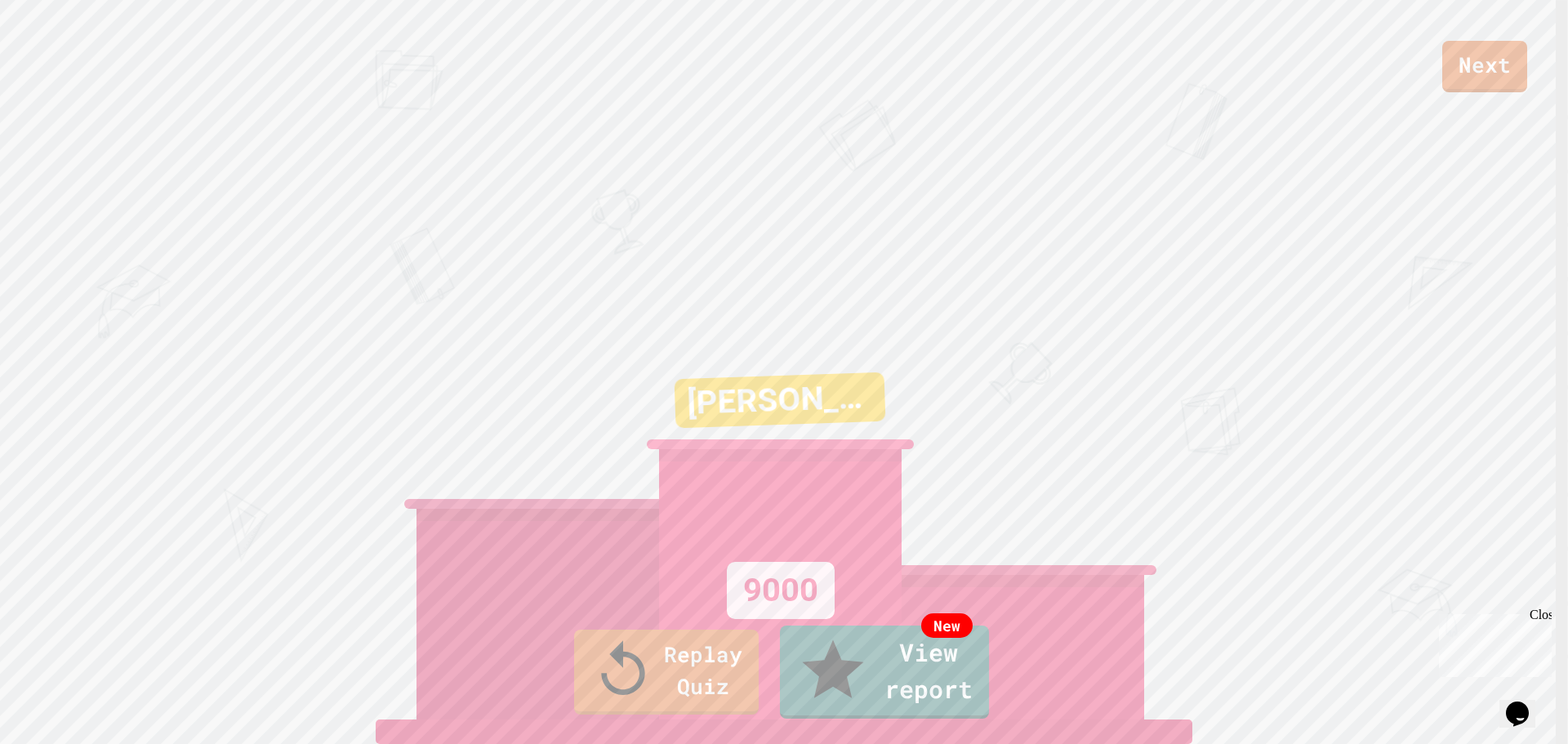
click at [902, 675] on link "New View report" at bounding box center [885, 671] width 212 height 98
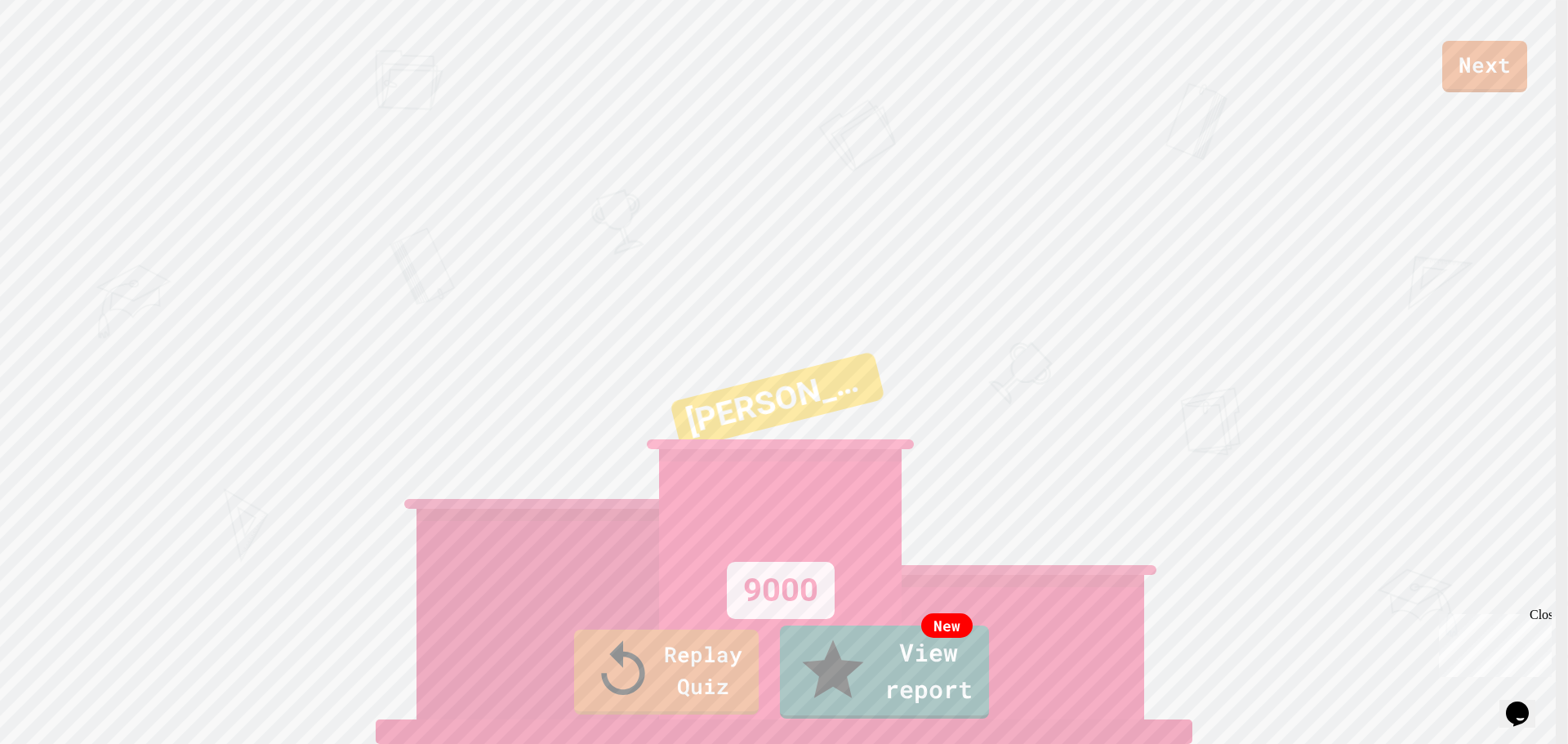
click at [1517, 709] on icon "Chat widget" at bounding box center [1517, 714] width 23 height 25
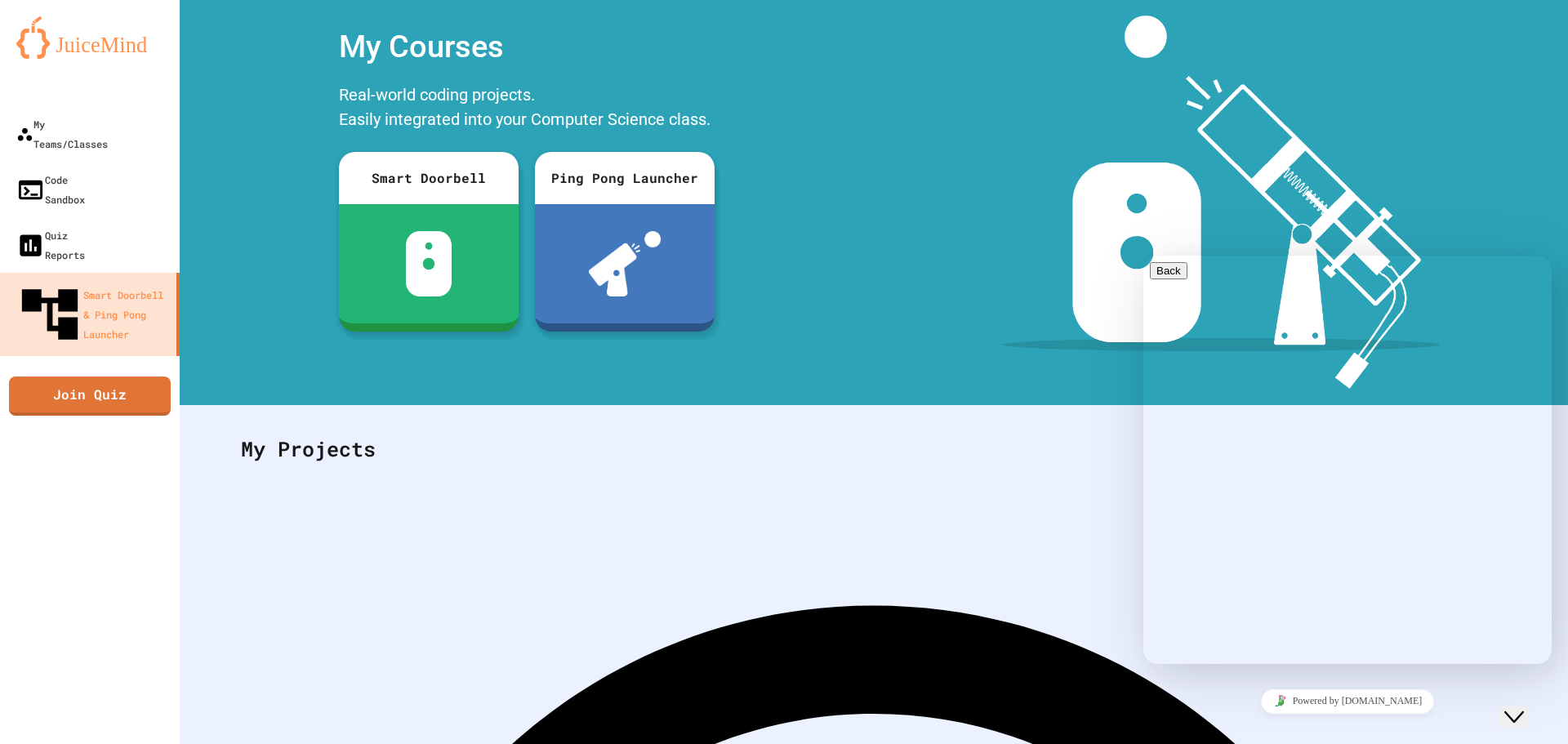
scroll to position [75, 0]
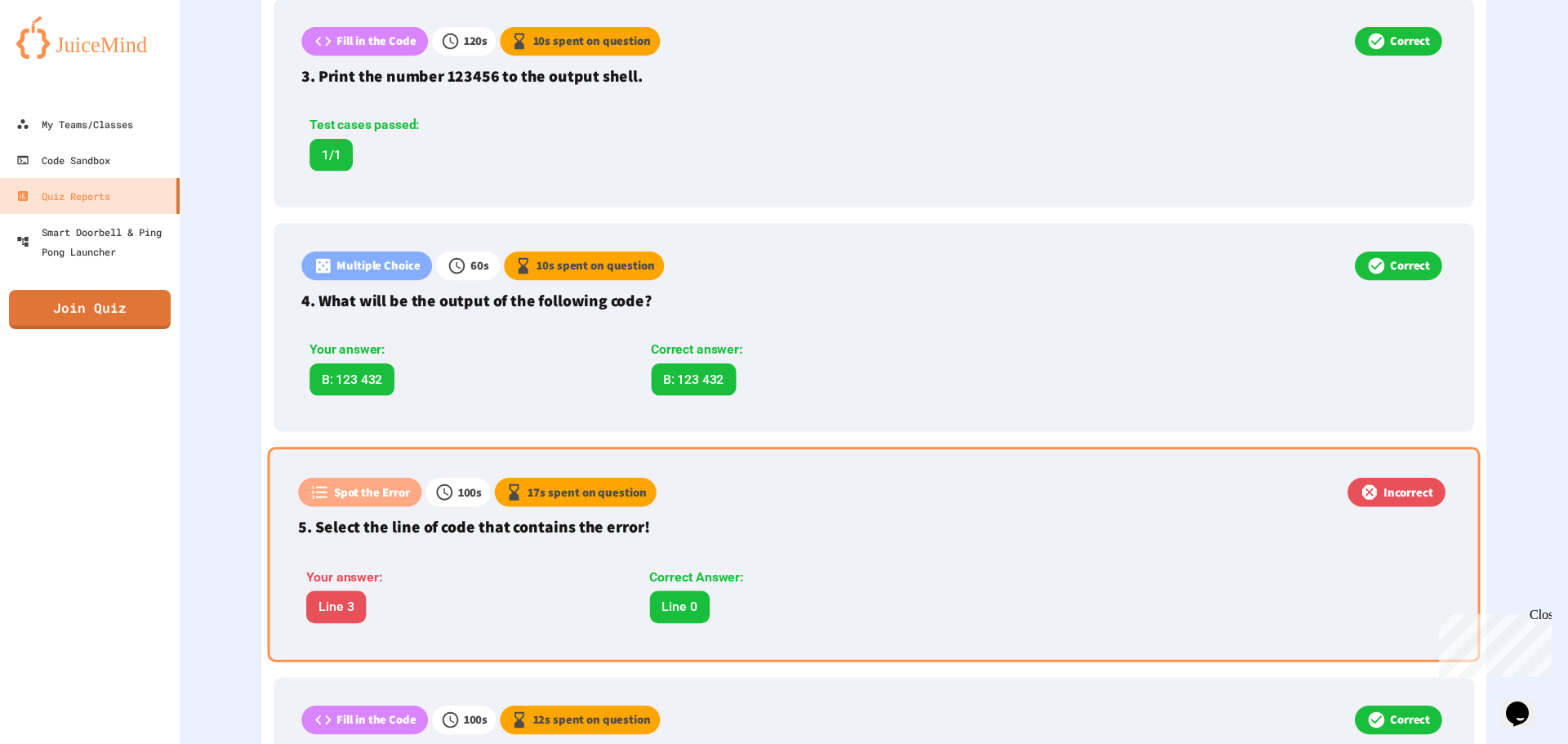
scroll to position [975, 0]
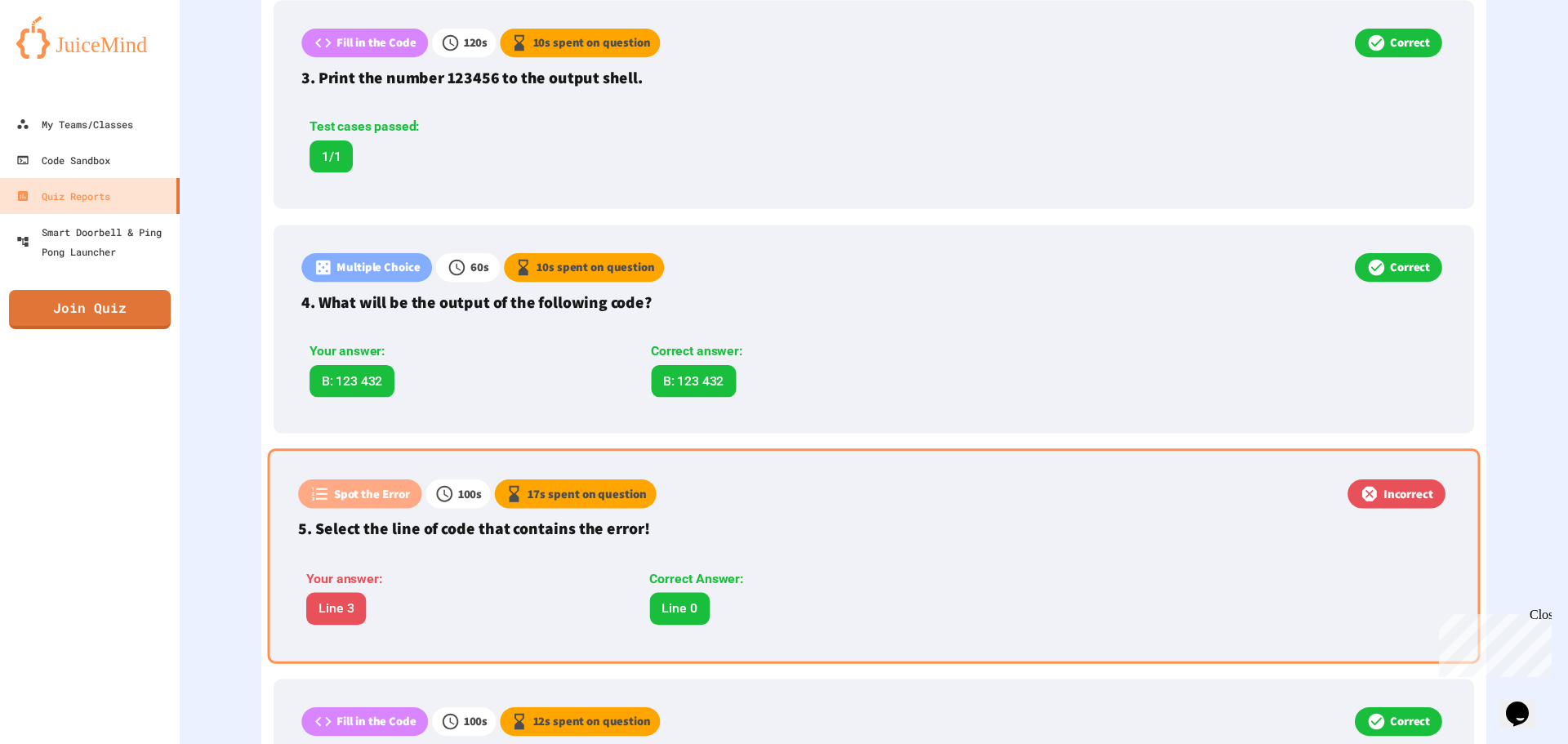
click at [908, 543] on div "Spot the Error 100 s 17 s spent on question Incorrect 5. Select the line of cod…" at bounding box center [875, 555] width 1213 height 215
